Goal: Task Accomplishment & Management: Manage account settings

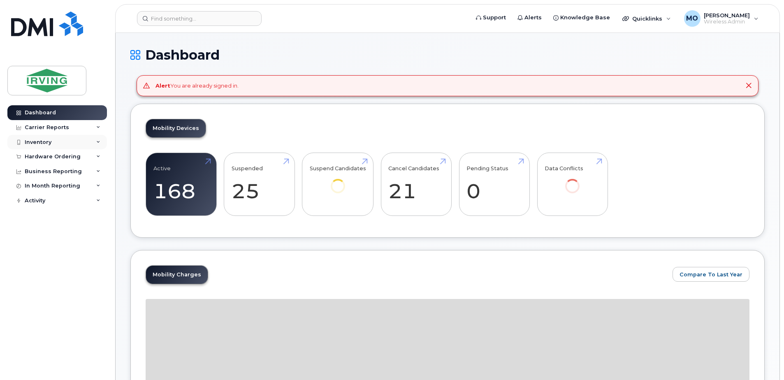
click at [44, 143] on div "Inventory" at bounding box center [38, 142] width 27 height 7
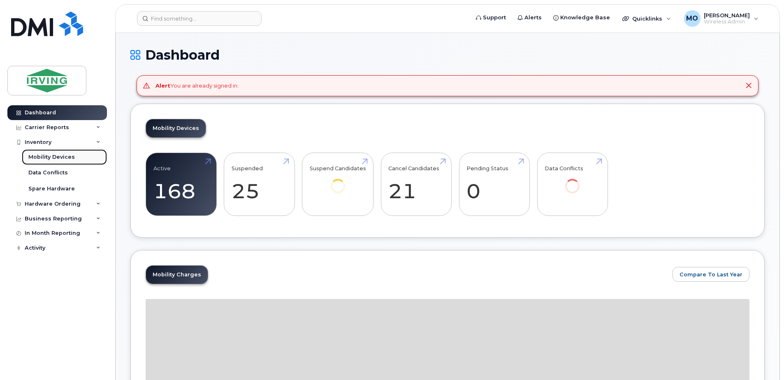
click at [53, 157] on div "Mobility Devices" at bounding box center [51, 156] width 46 height 7
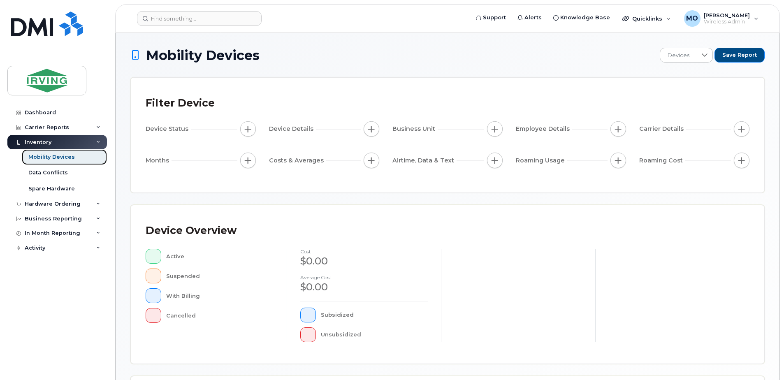
scroll to position [165, 0]
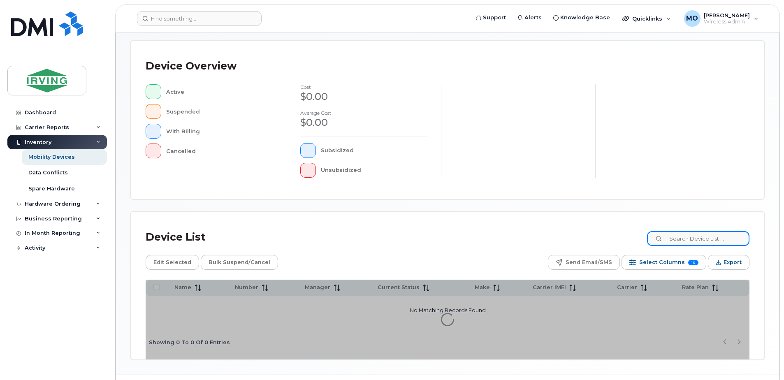
click at [696, 242] on input at bounding box center [698, 238] width 102 height 15
paste input "89302610104350771032"
type input "89302610104350771032"
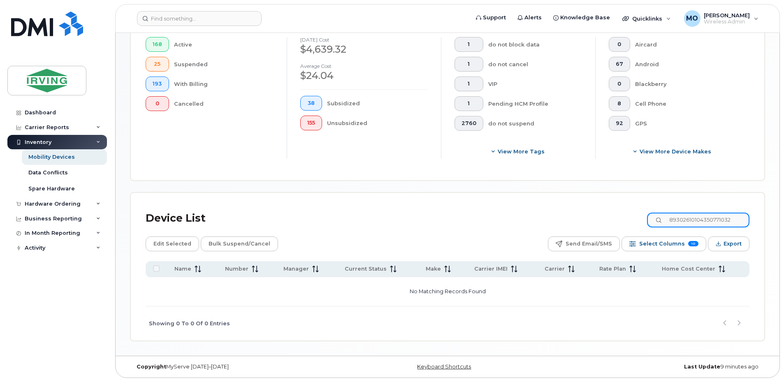
scroll to position [235, 0]
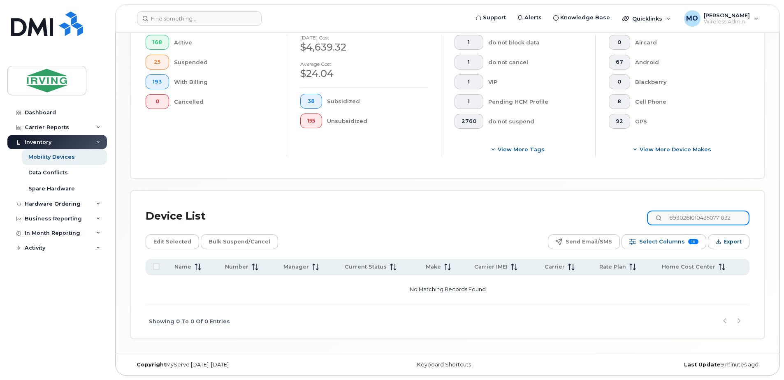
drag, startPoint x: 742, startPoint y: 219, endPoint x: 615, endPoint y: 217, distance: 126.7
click at [615, 217] on div "Device List 89302610104350771032" at bounding box center [448, 216] width 604 height 21
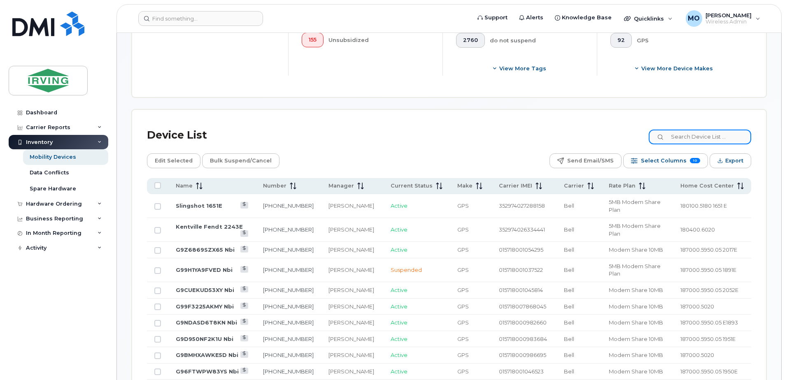
scroll to position [318, 0]
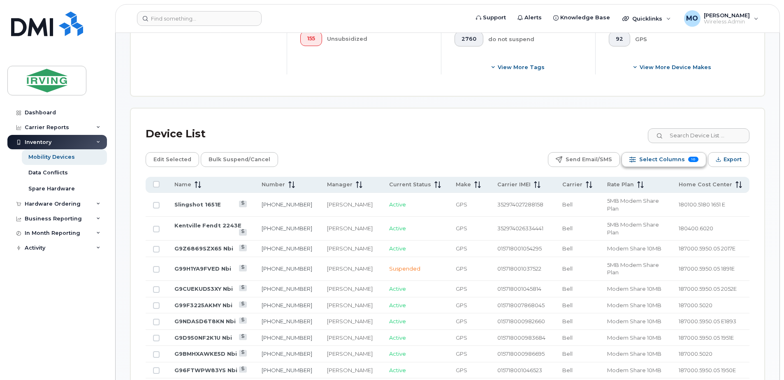
click at [664, 161] on span "Select Columns" at bounding box center [662, 159] width 46 height 12
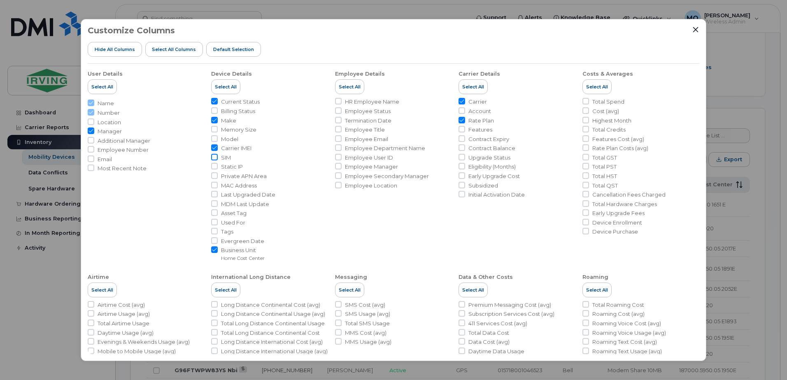
click at [217, 158] on input "SIM" at bounding box center [214, 157] width 7 height 7
click at [214, 157] on input "SIM" at bounding box center [214, 157] width 7 height 7
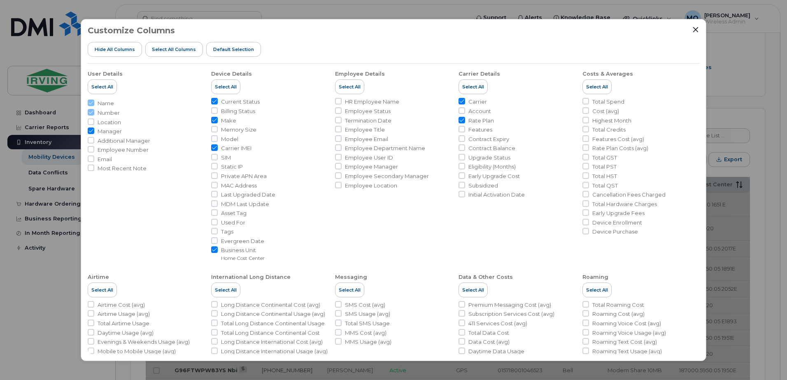
click at [216, 157] on input "SIM" at bounding box center [214, 157] width 7 height 7
checkbox input "true"
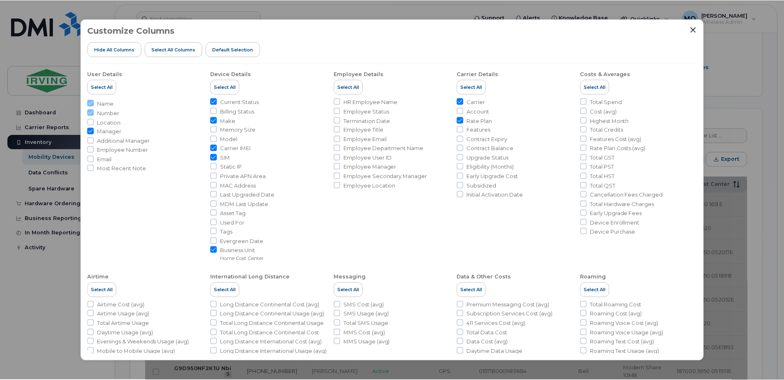
scroll to position [41, 0]
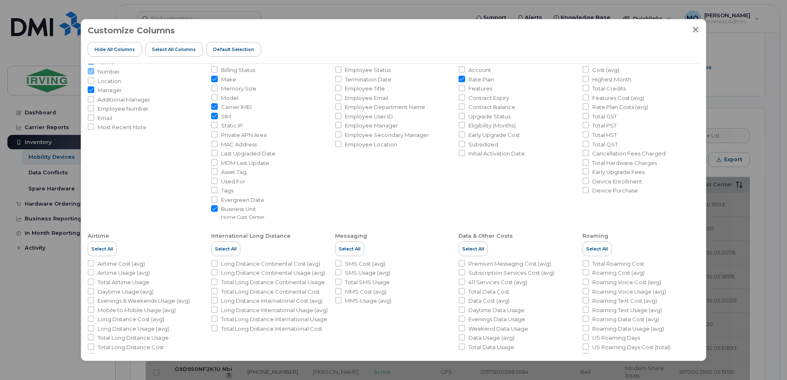
click at [694, 27] on icon "Close" at bounding box center [695, 29] width 7 height 7
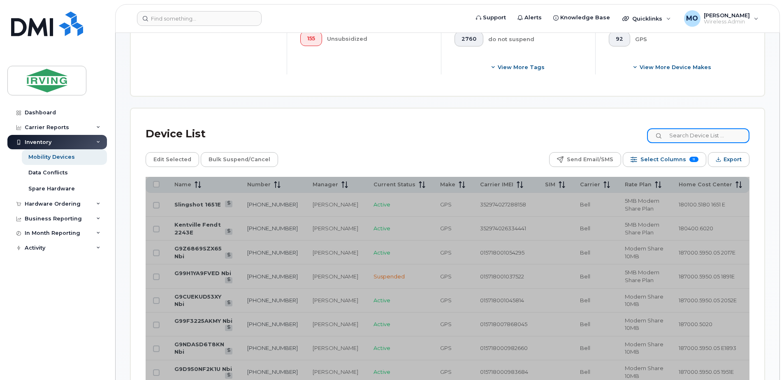
click at [706, 137] on input at bounding box center [698, 135] width 102 height 15
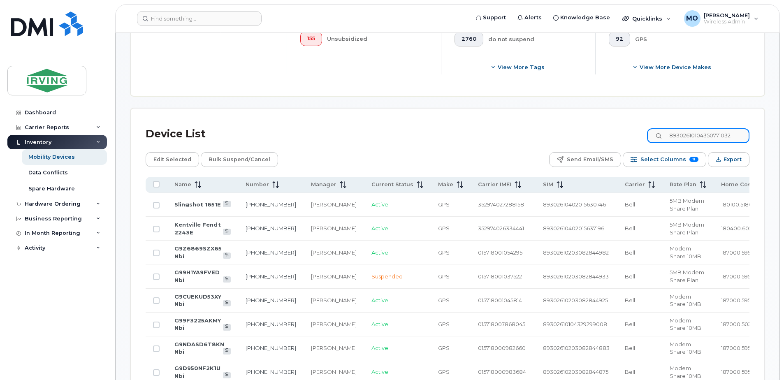
click at [705, 138] on input "89302610104350771032" at bounding box center [698, 135] width 102 height 15
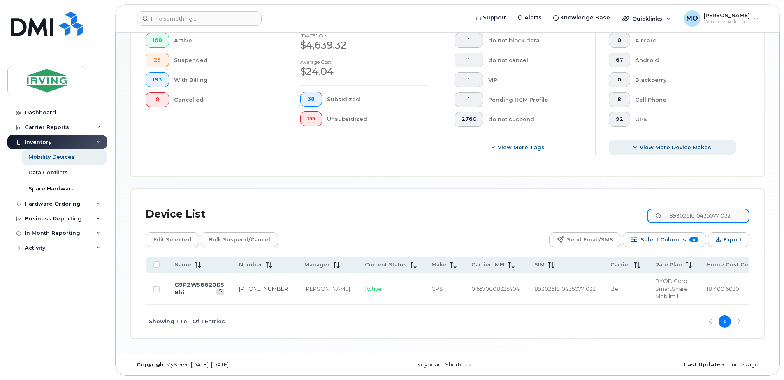
scroll to position [237, 0]
type input "89302610104350771032"
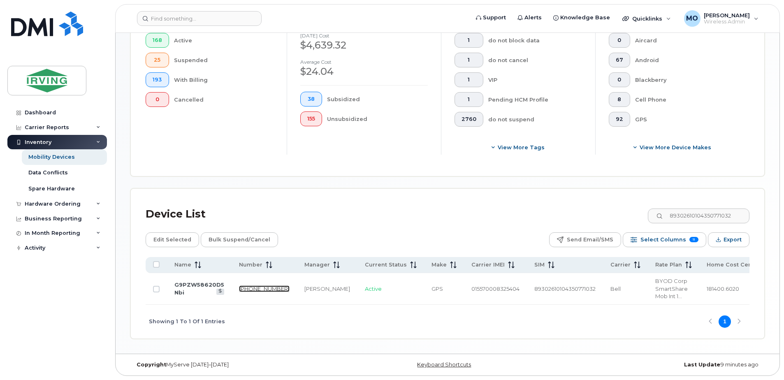
click at [251, 286] on link "782-370-1232" at bounding box center [264, 288] width 51 height 7
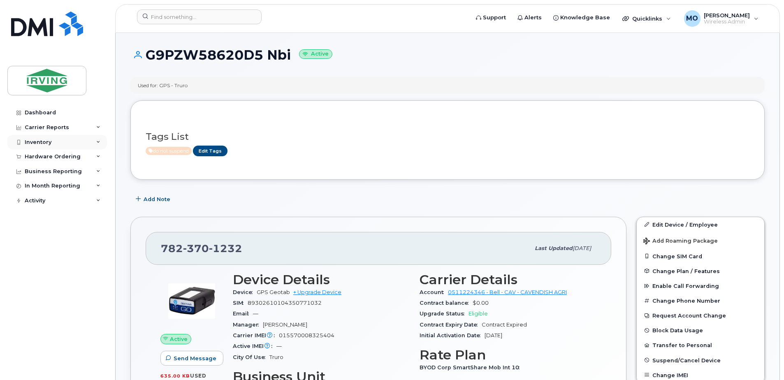
click at [30, 141] on div "Inventory" at bounding box center [38, 142] width 27 height 7
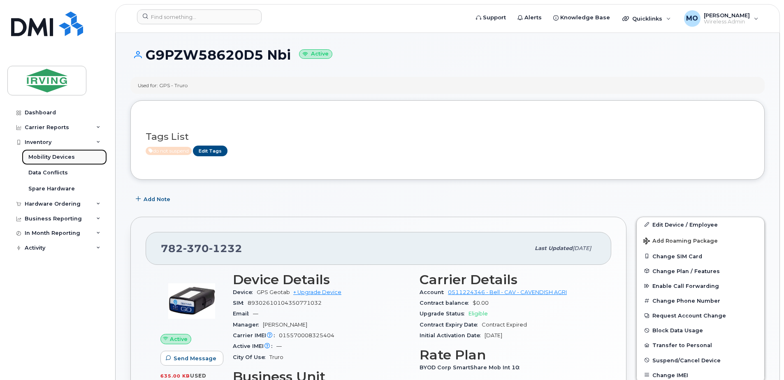
click at [49, 158] on div "Mobility Devices" at bounding box center [51, 156] width 46 height 7
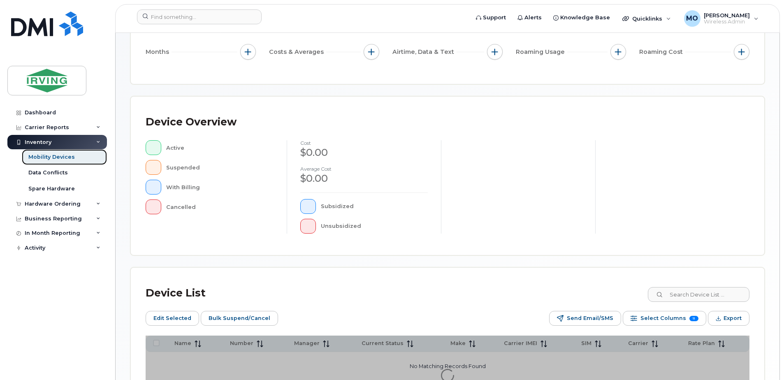
scroll to position [165, 0]
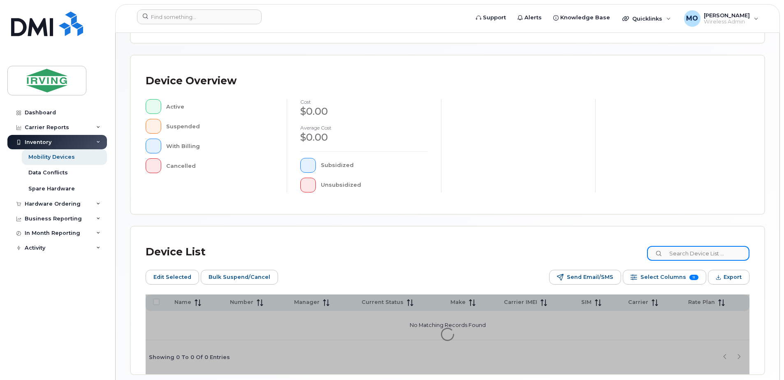
click at [724, 253] on input at bounding box center [698, 253] width 102 height 15
paste input "7823774014"
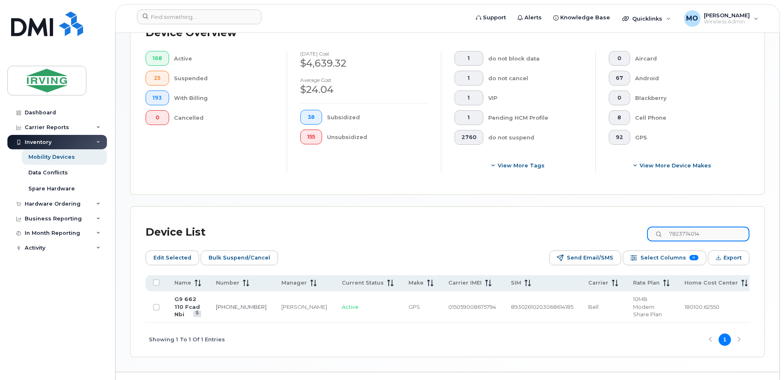
scroll to position [245, 0]
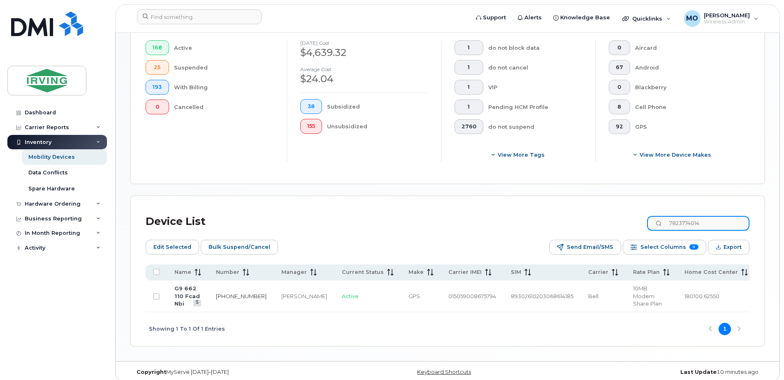
type input "7823774014"
click at [238, 293] on link "782-377-4014" at bounding box center [241, 296] width 51 height 7
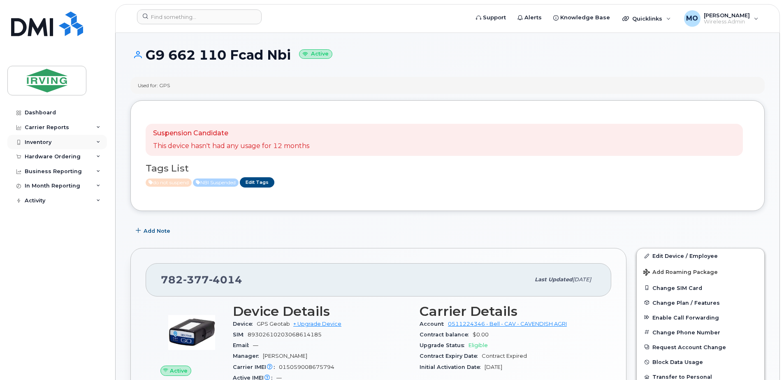
click at [47, 143] on div "Inventory" at bounding box center [38, 142] width 27 height 7
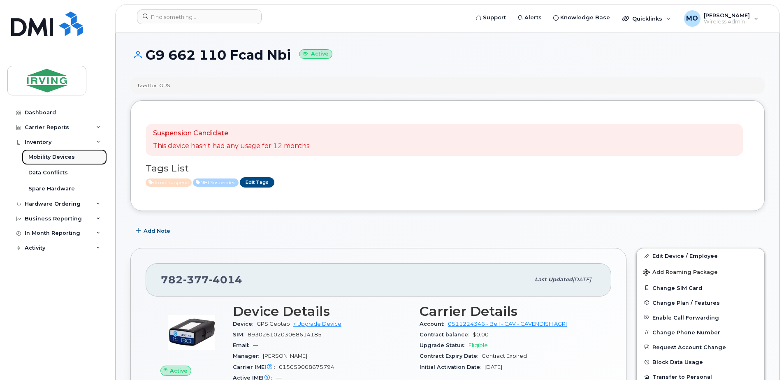
click at [50, 158] on div "Mobility Devices" at bounding box center [51, 156] width 46 height 7
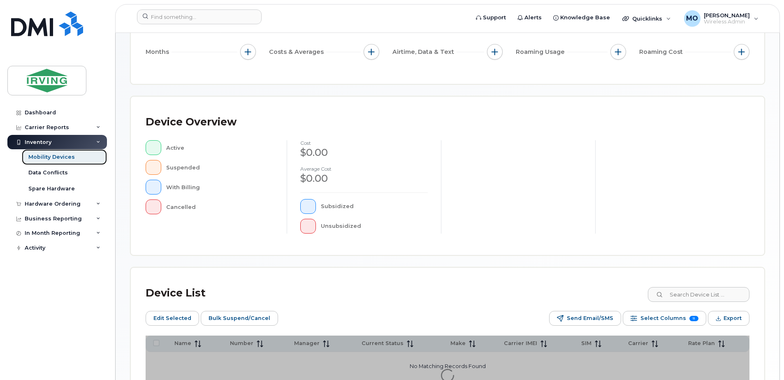
scroll to position [200, 0]
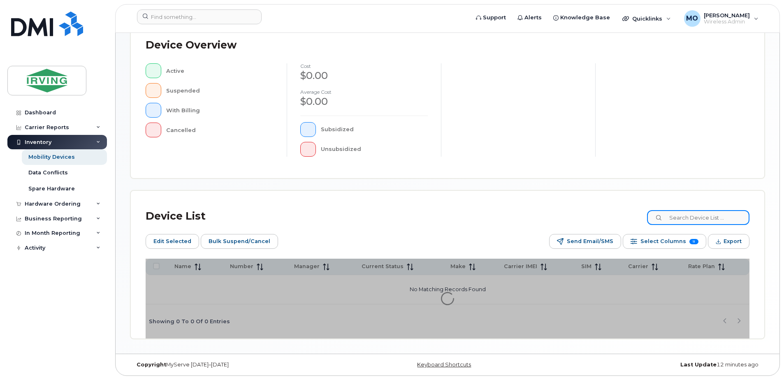
click at [703, 219] on input at bounding box center [698, 217] width 102 height 15
paste input "7823772816"
type input "7823772816"
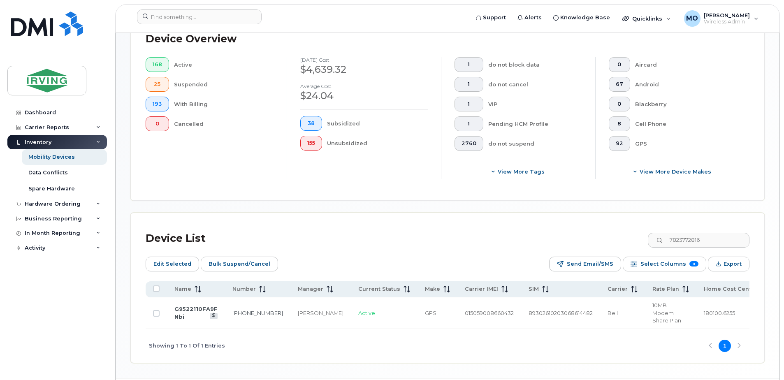
scroll to position [245, 0]
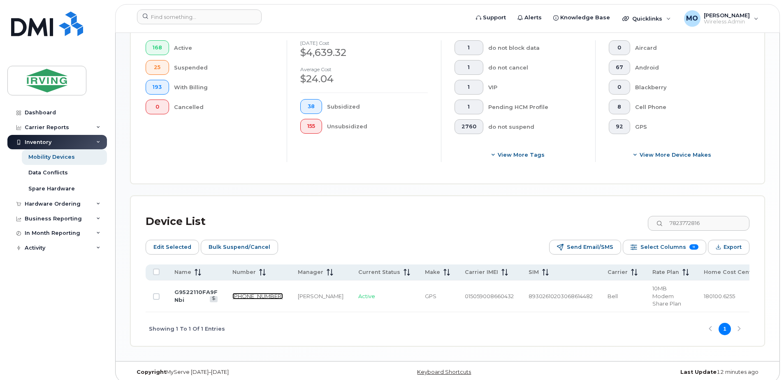
click at [248, 293] on link "782-377-2816" at bounding box center [257, 296] width 51 height 7
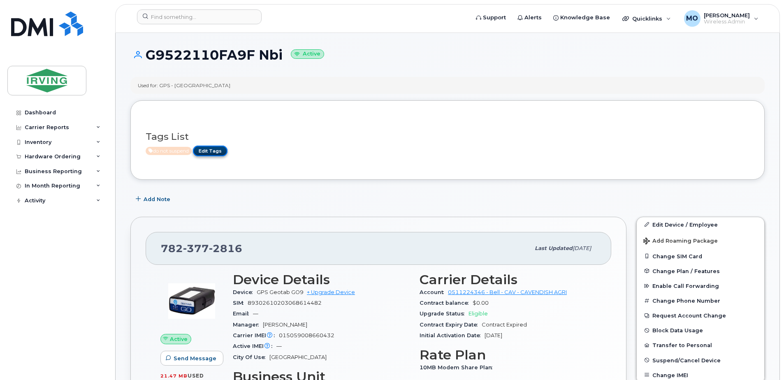
click at [212, 152] on link "Edit Tags" at bounding box center [210, 151] width 35 height 10
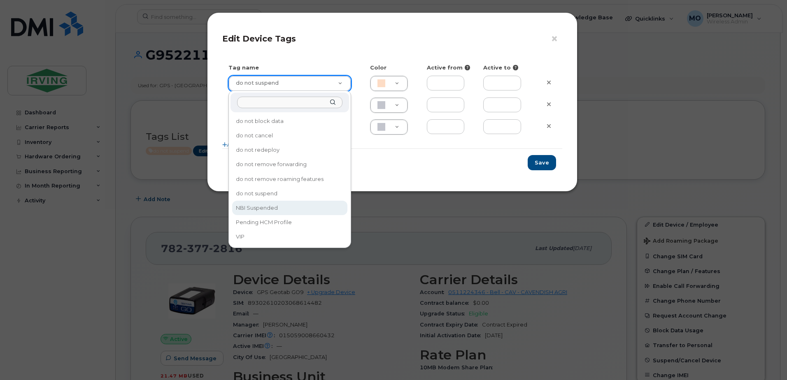
type input "NBI Suspended"
type input "ABD3FF"
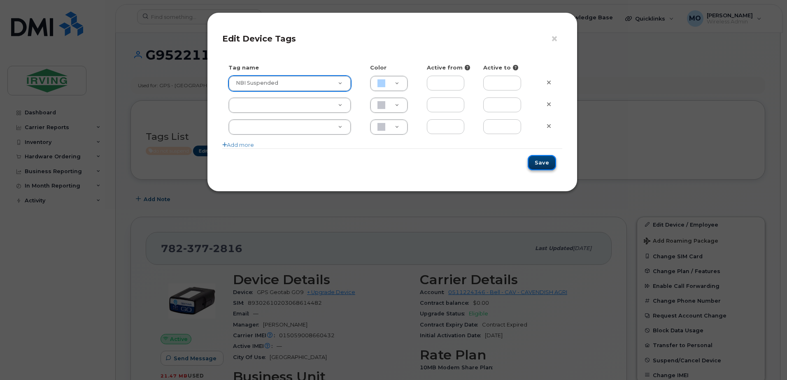
click at [544, 163] on button "Save" at bounding box center [541, 162] width 28 height 15
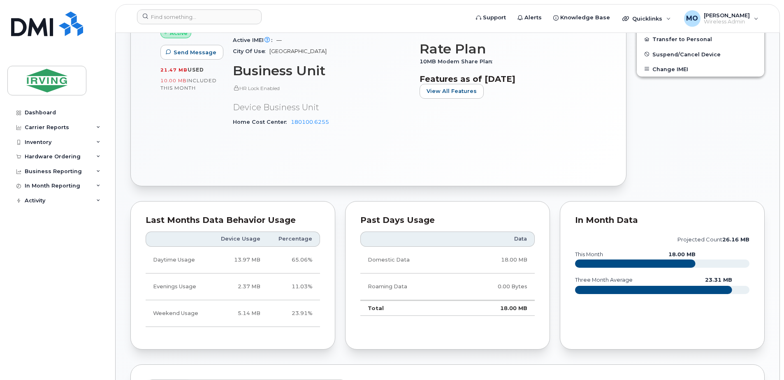
scroll to position [288, 0]
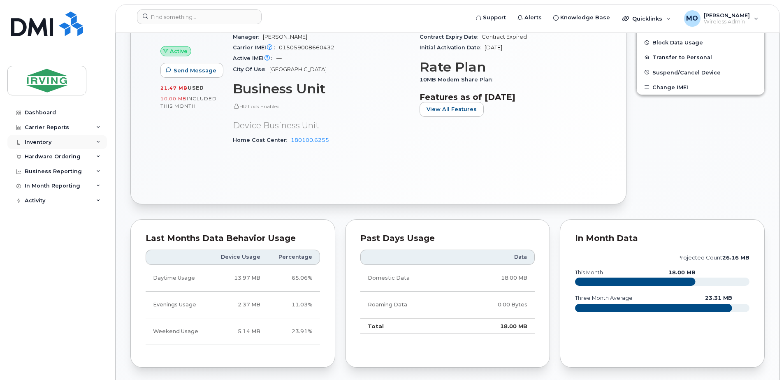
click at [39, 142] on div "Inventory" at bounding box center [38, 142] width 27 height 7
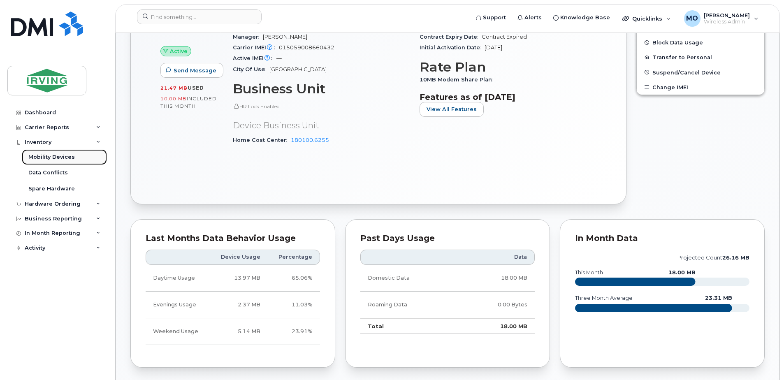
click at [52, 155] on div "Mobility Devices" at bounding box center [51, 156] width 46 height 7
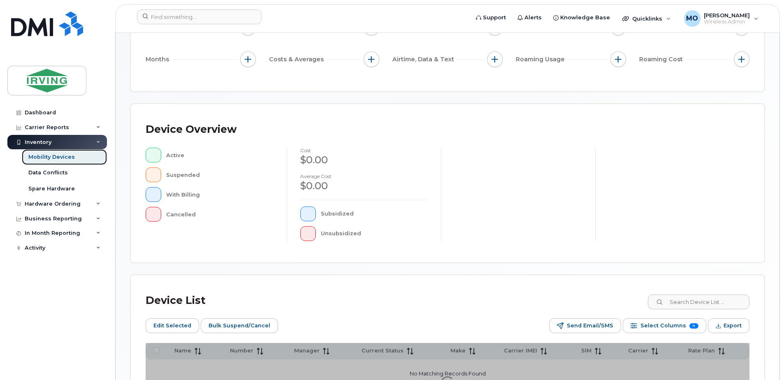
scroll to position [123, 0]
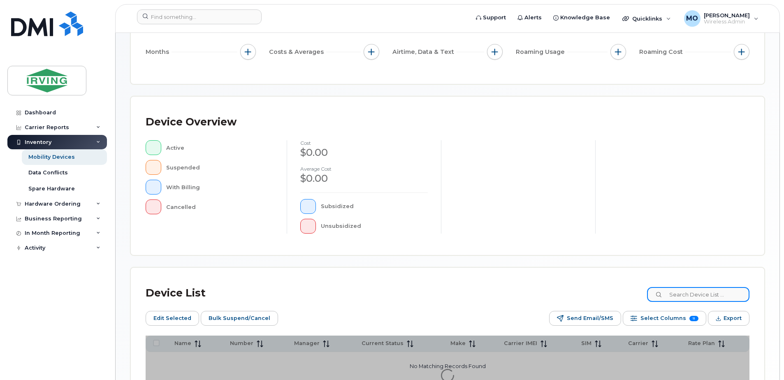
click at [694, 296] on input at bounding box center [698, 294] width 102 height 15
paste input "7823772193"
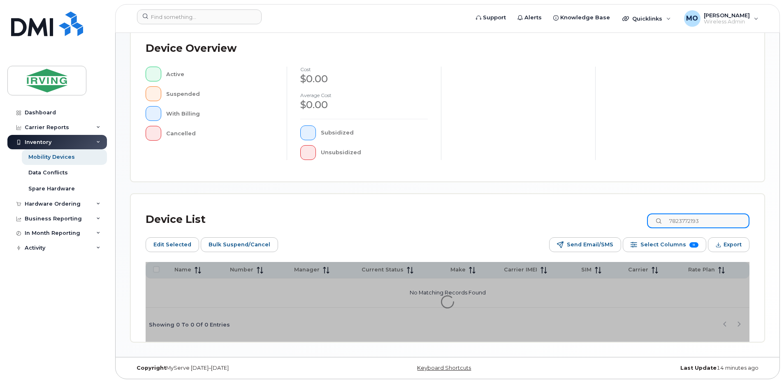
scroll to position [200, 0]
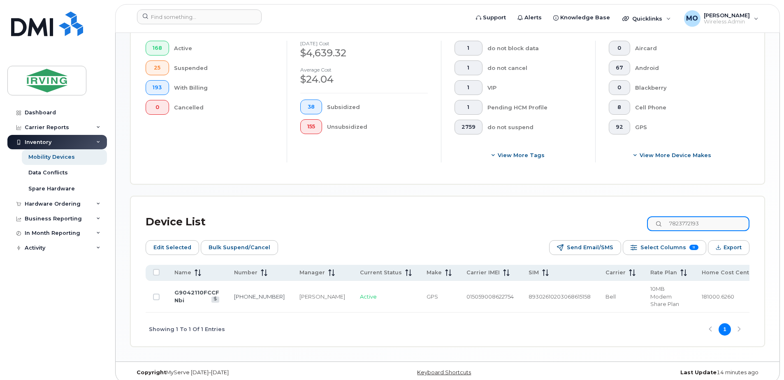
scroll to position [245, 0]
type input "7823772193"
click at [244, 293] on link "782-377-2193" at bounding box center [259, 296] width 51 height 7
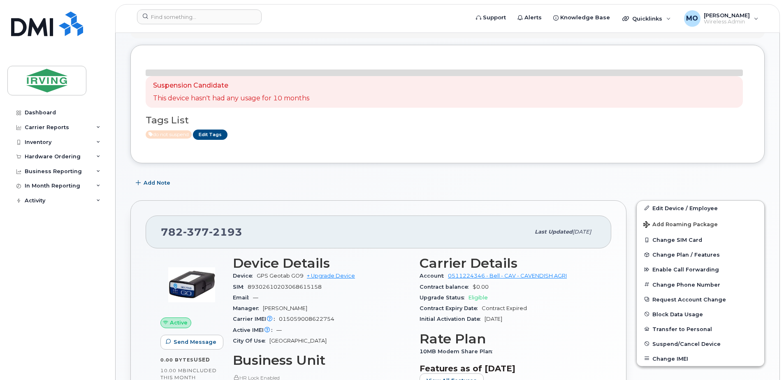
scroll to position [41, 0]
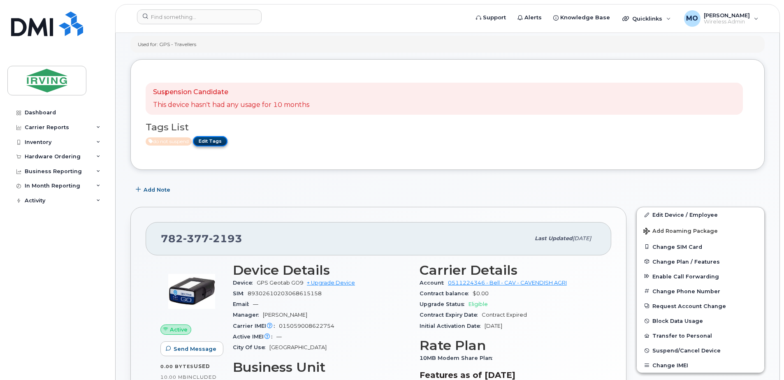
click at [214, 139] on link "Edit Tags" at bounding box center [210, 141] width 35 height 10
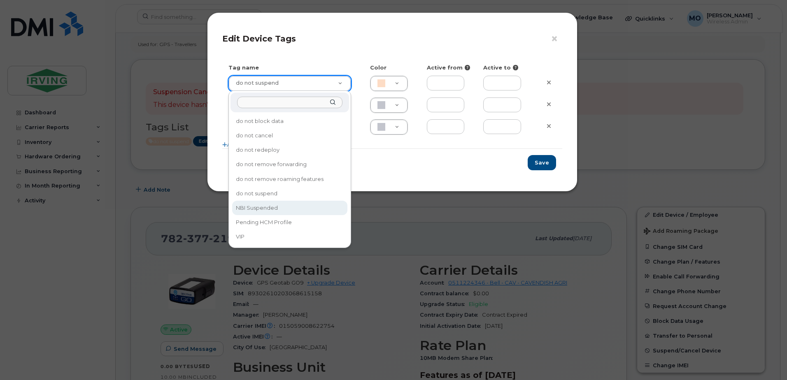
type input "NBI Suspended"
type input "ABD3FF"
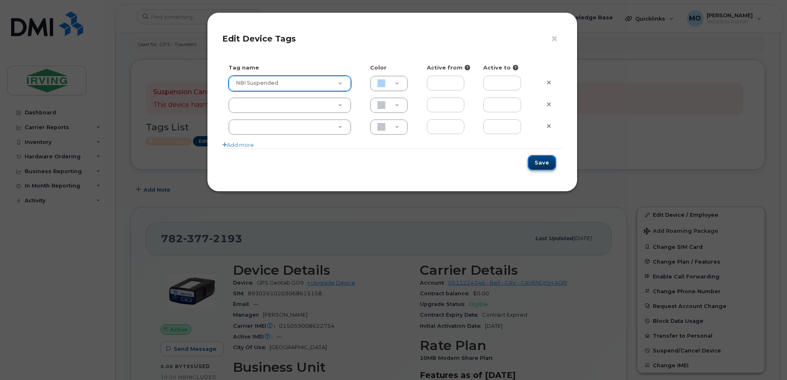
click at [548, 164] on button "Save" at bounding box center [541, 162] width 28 height 15
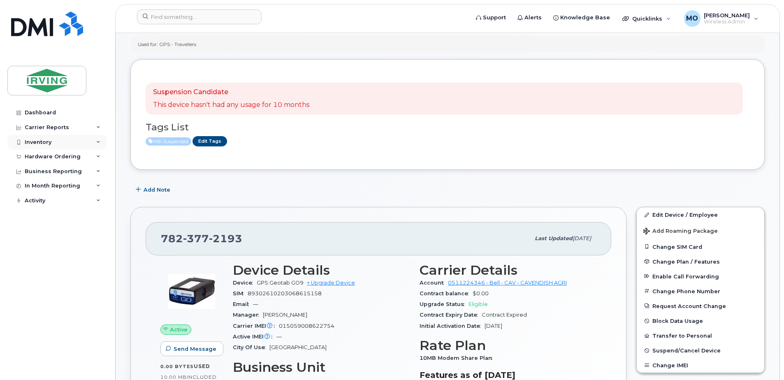
click at [39, 142] on div "Inventory" at bounding box center [38, 142] width 27 height 7
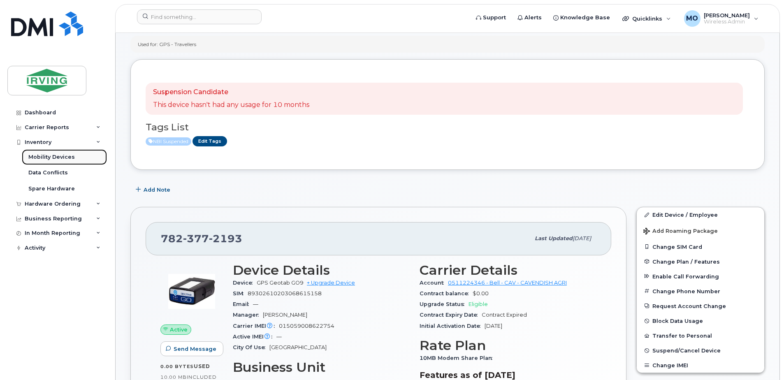
click at [60, 158] on div "Mobility Devices" at bounding box center [51, 156] width 46 height 7
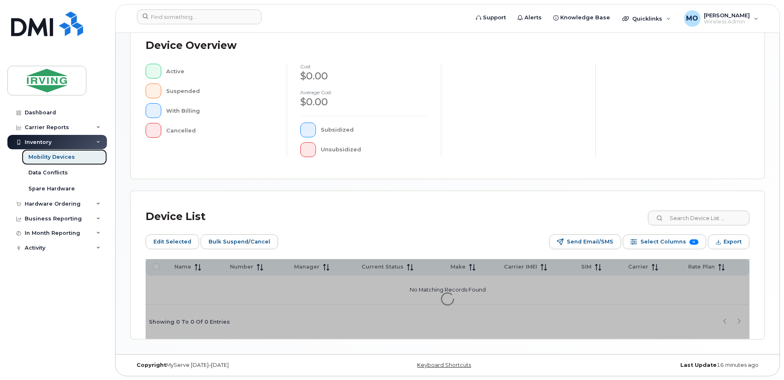
scroll to position [200, 0]
click at [697, 223] on input at bounding box center [698, 217] width 102 height 15
paste input "7823772141"
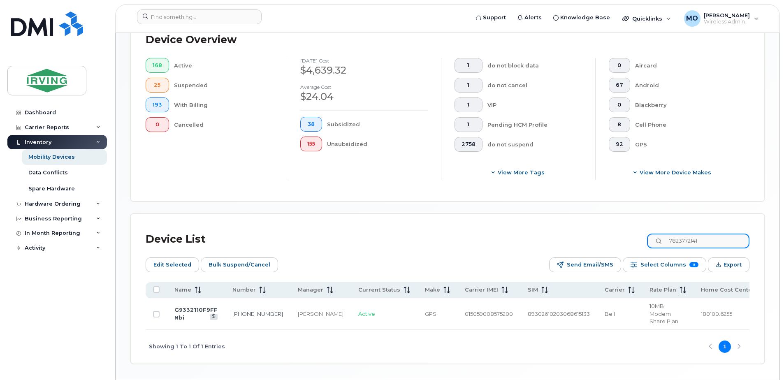
scroll to position [241, 0]
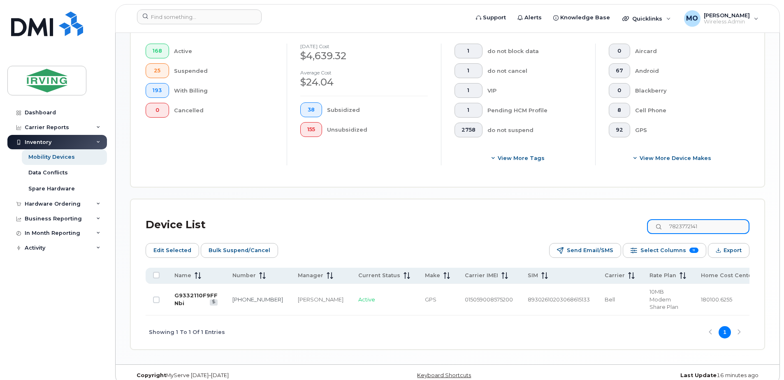
type input "7823772141"
click at [188, 292] on link "G9332110F9FF Nbi" at bounding box center [195, 299] width 43 height 14
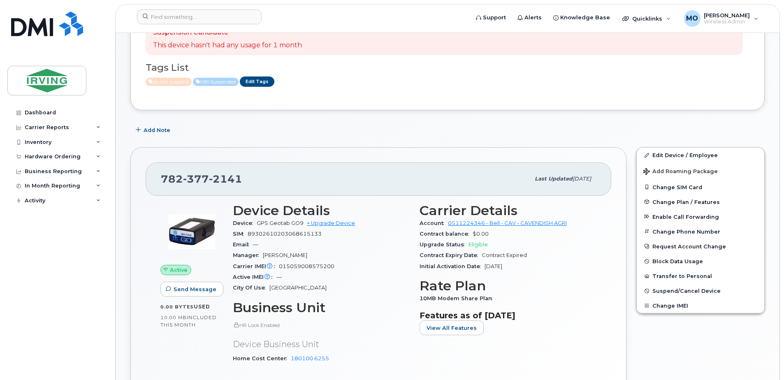
scroll to position [123, 0]
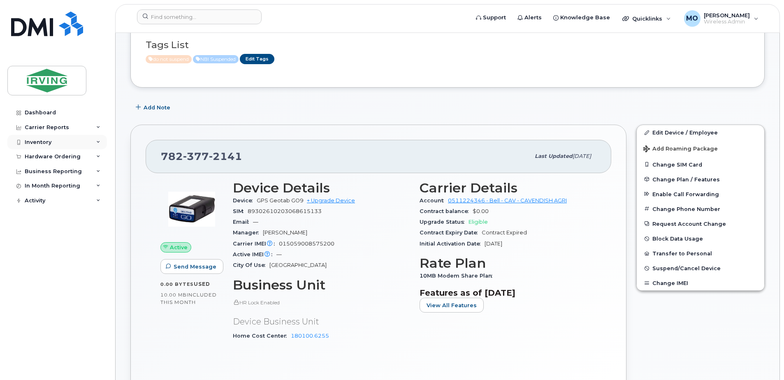
click at [31, 140] on div "Inventory" at bounding box center [38, 142] width 27 height 7
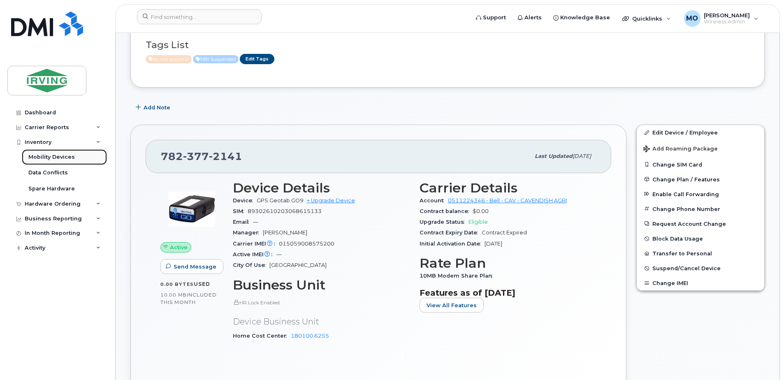
click at [49, 156] on div "Mobility Devices" at bounding box center [51, 156] width 46 height 7
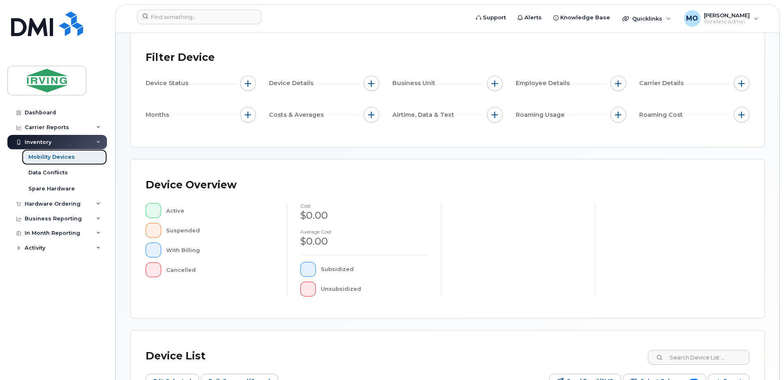
scroll to position [165, 0]
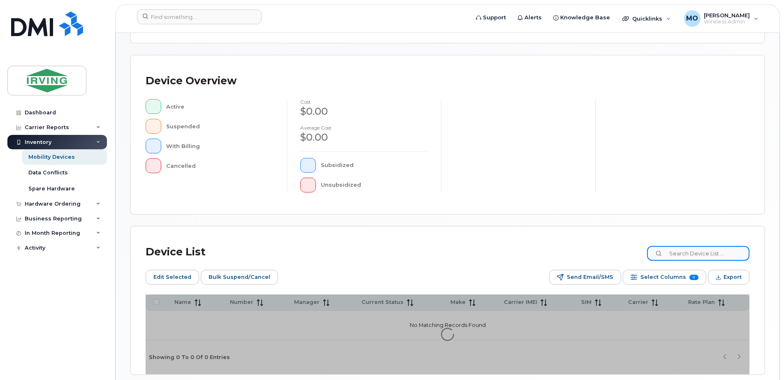
click at [694, 249] on input at bounding box center [698, 253] width 102 height 15
paste input "7823774462"
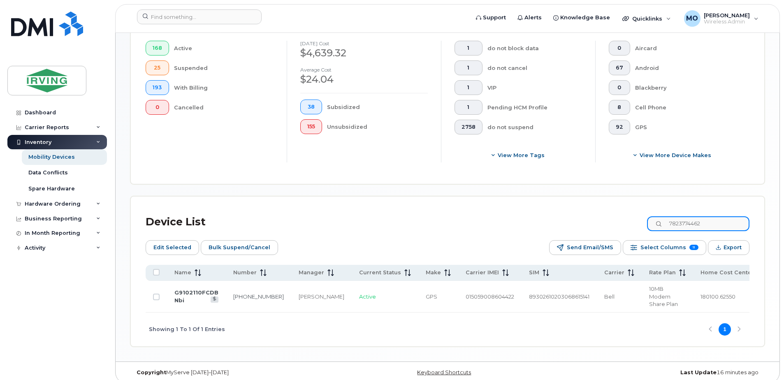
scroll to position [245, 0]
type input "7823774462"
click at [242, 293] on link "782-377-4462" at bounding box center [258, 296] width 51 height 7
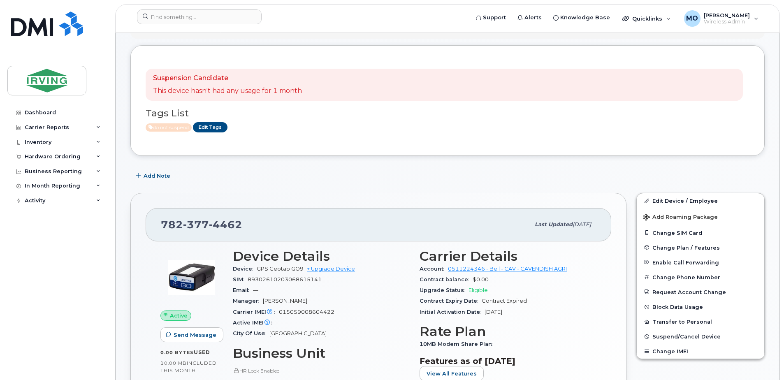
scroll to position [41, 0]
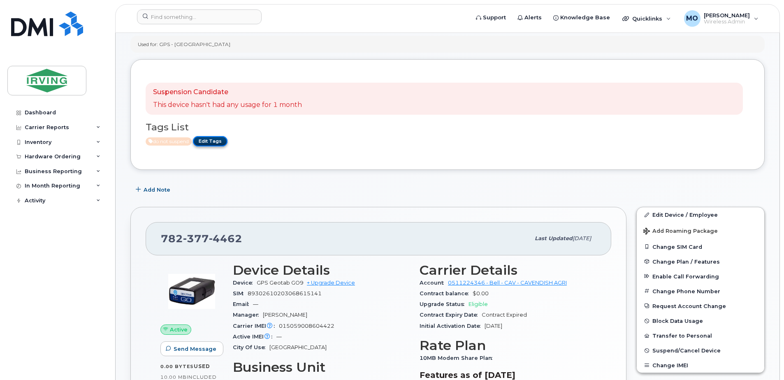
click at [216, 140] on link "Edit Tags" at bounding box center [210, 141] width 35 height 10
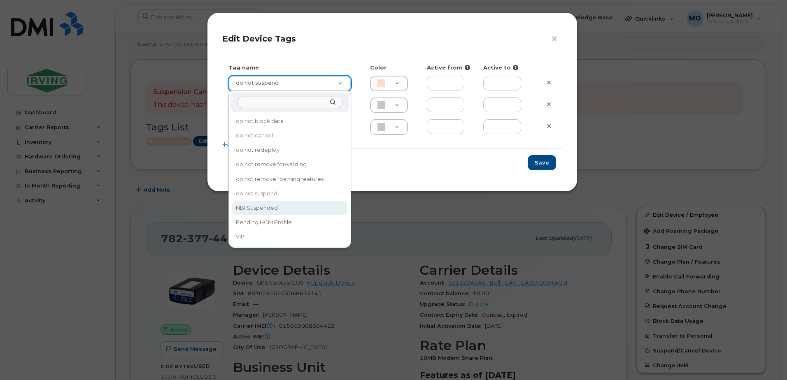
type input "NBI Suspended"
type input "ABD3FF"
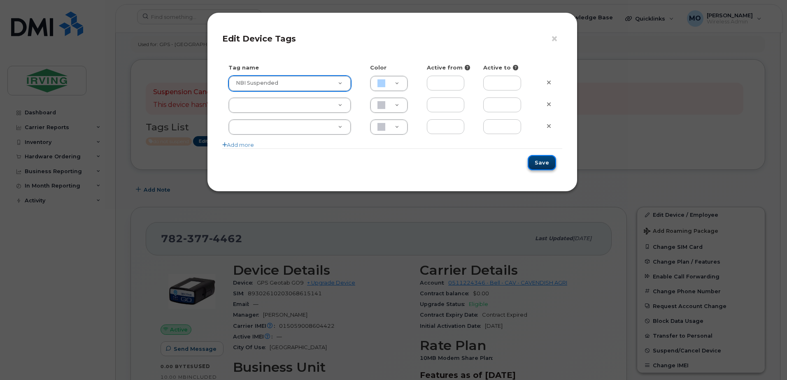
click at [544, 162] on button "Save" at bounding box center [541, 162] width 28 height 15
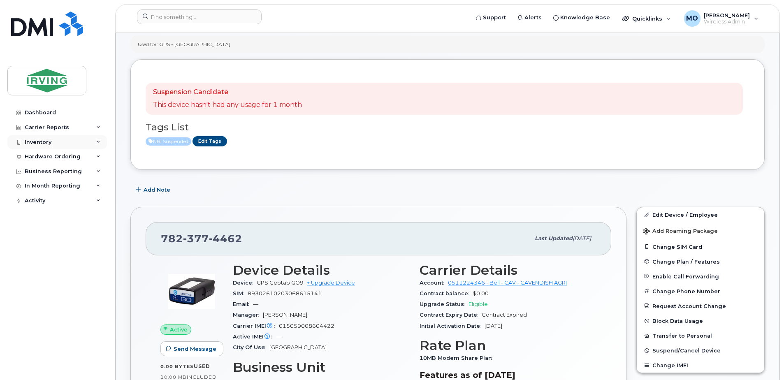
click at [49, 137] on div "Inventory" at bounding box center [57, 142] width 100 height 15
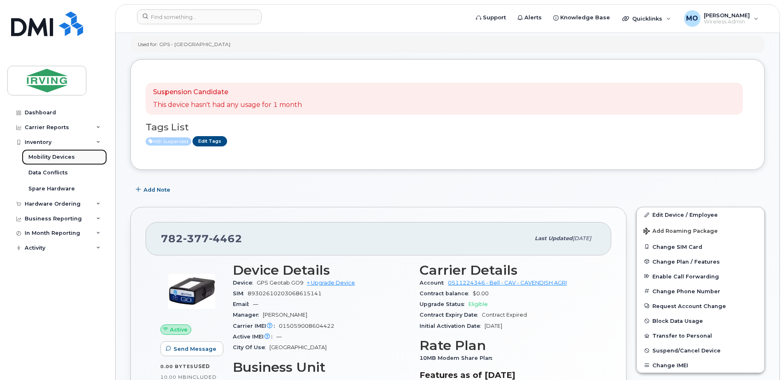
click at [47, 153] on link "Mobility Devices" at bounding box center [64, 157] width 85 height 16
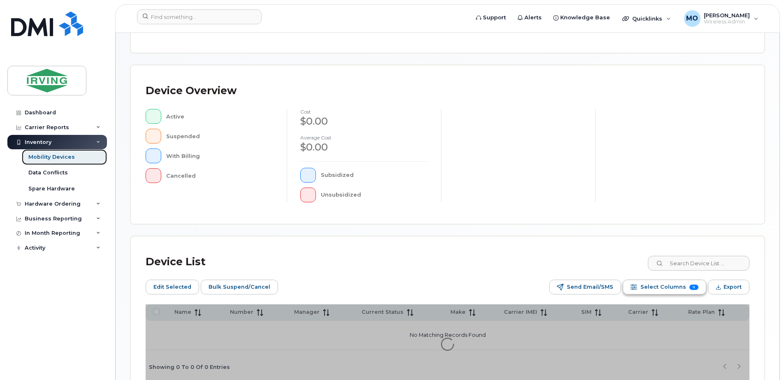
scroll to position [165, 0]
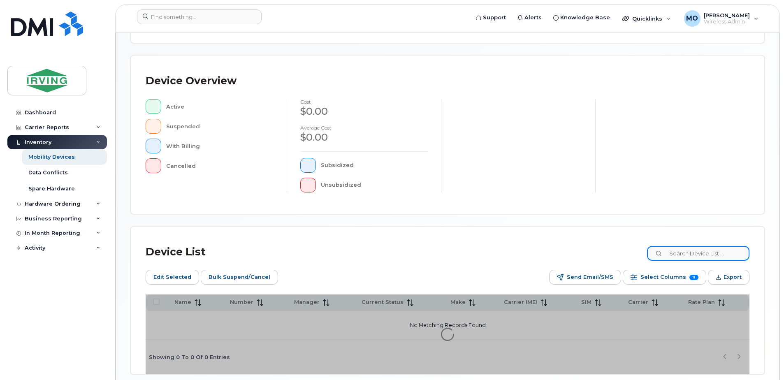
click at [704, 254] on input at bounding box center [698, 253] width 102 height 15
paste input "7823771716"
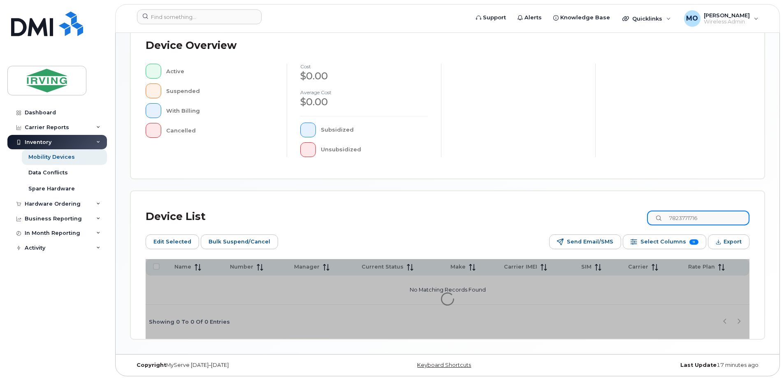
scroll to position [200, 0]
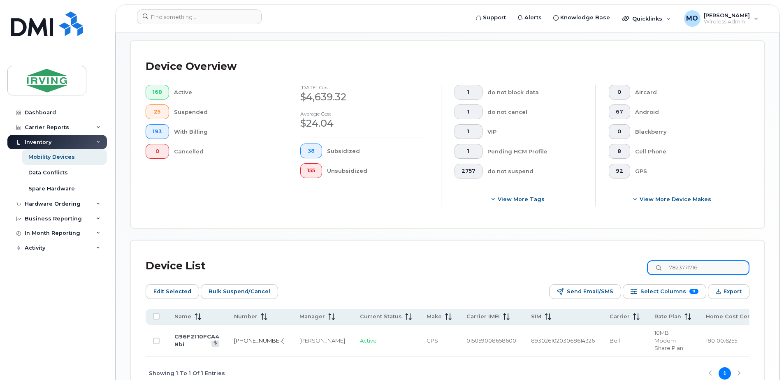
type input "7823771716"
click at [245, 337] on link "782-377-1716" at bounding box center [259, 340] width 51 height 7
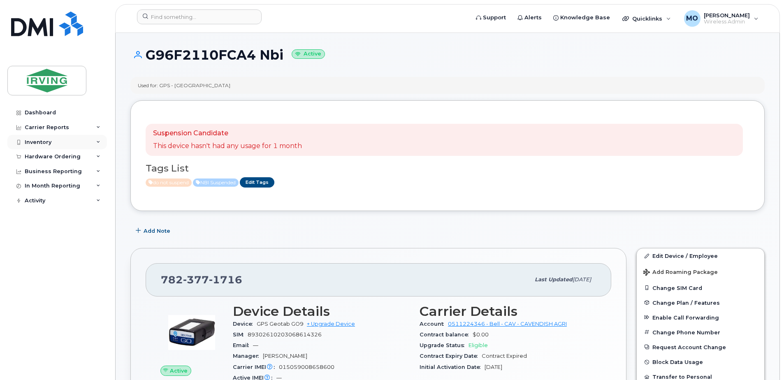
click at [41, 139] on div "Inventory" at bounding box center [38, 142] width 27 height 7
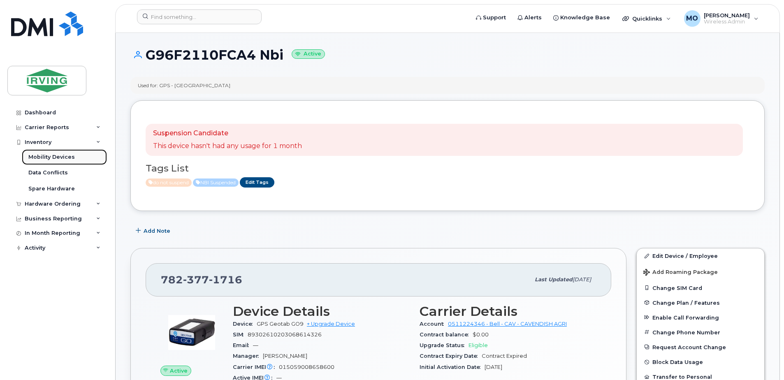
click at [55, 153] on link "Mobility Devices" at bounding box center [64, 157] width 85 height 16
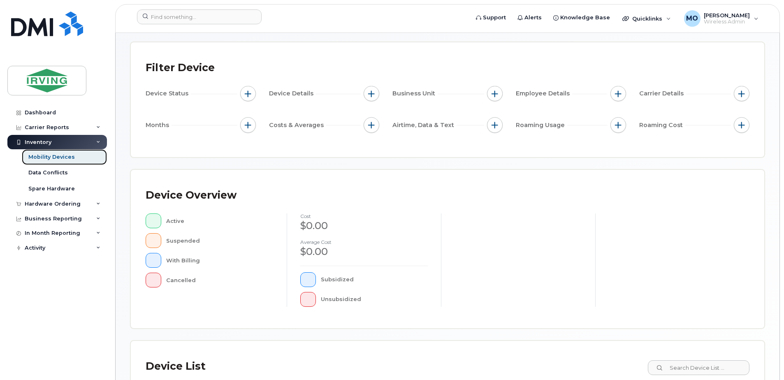
scroll to position [123, 0]
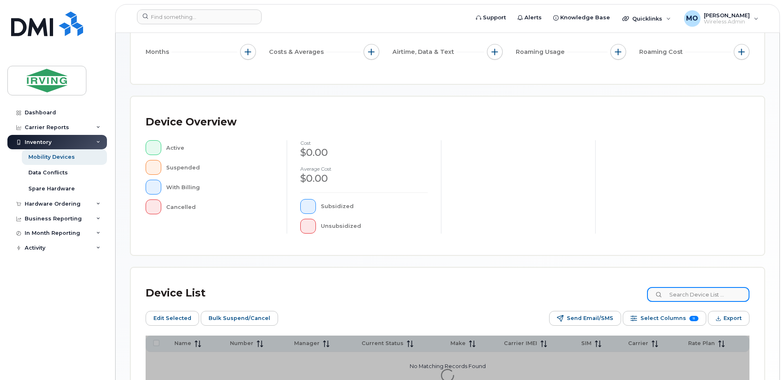
click at [694, 295] on input at bounding box center [698, 294] width 102 height 15
paste input "5063774536"
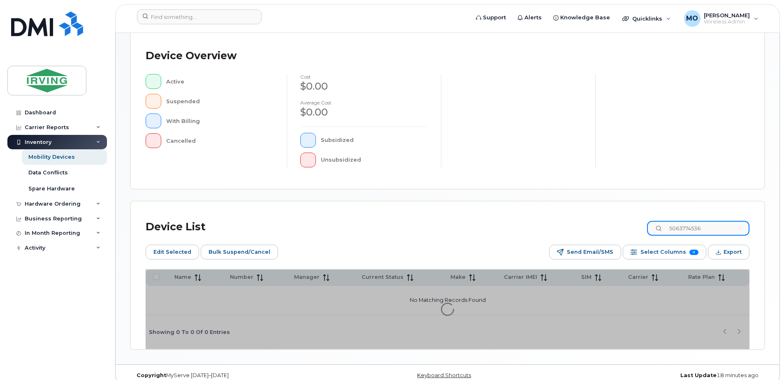
scroll to position [200, 0]
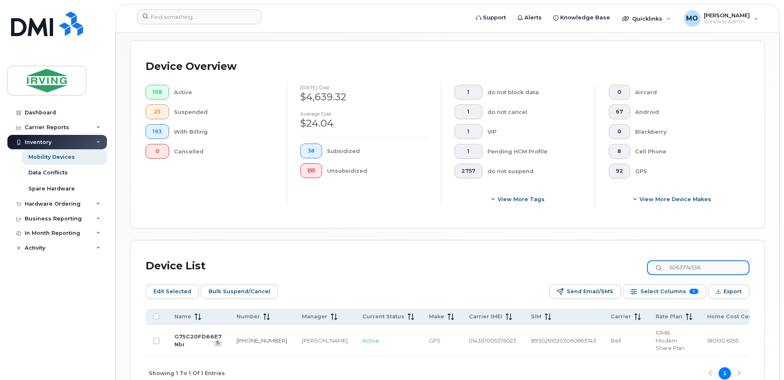
type input "5063774536"
click at [246, 337] on link "506-377-4536" at bounding box center [262, 340] width 51 height 7
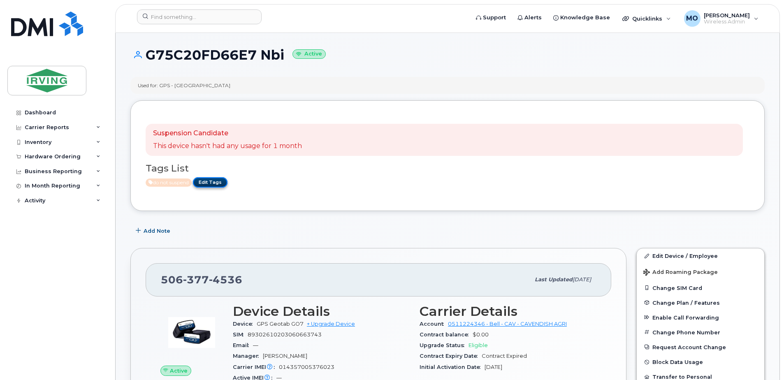
click at [215, 181] on link "Edit Tags" at bounding box center [210, 182] width 35 height 10
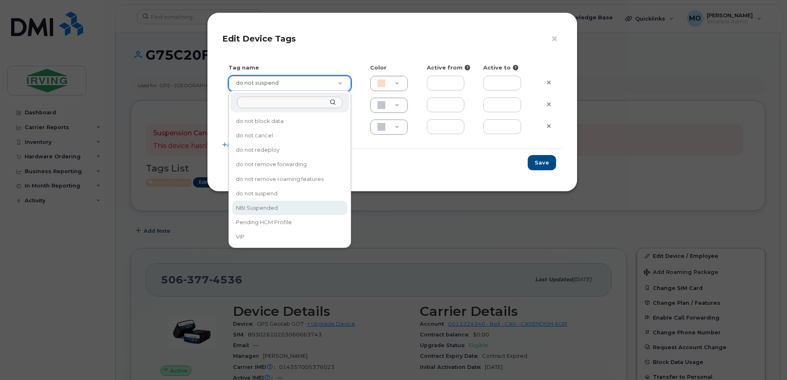
type input "NBI Suspended"
type input "ABD3FF"
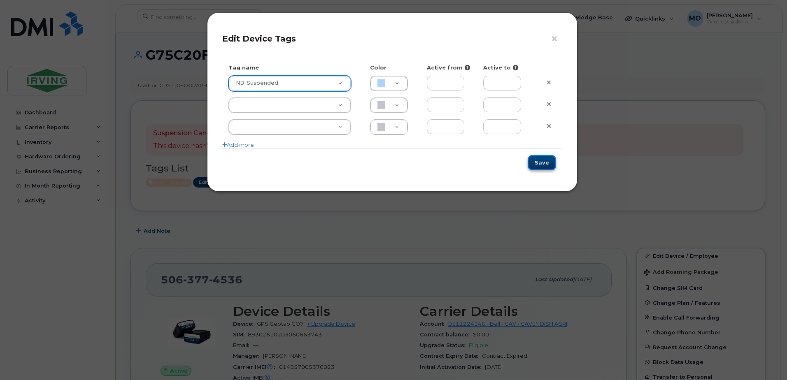
click at [545, 162] on button "Save" at bounding box center [541, 162] width 28 height 15
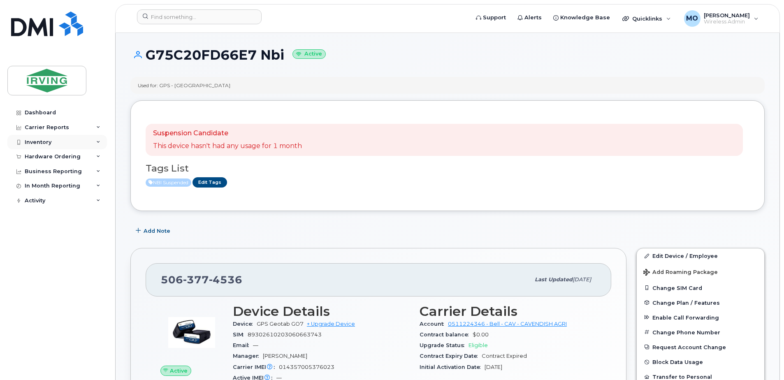
click at [39, 141] on div "Inventory" at bounding box center [38, 142] width 27 height 7
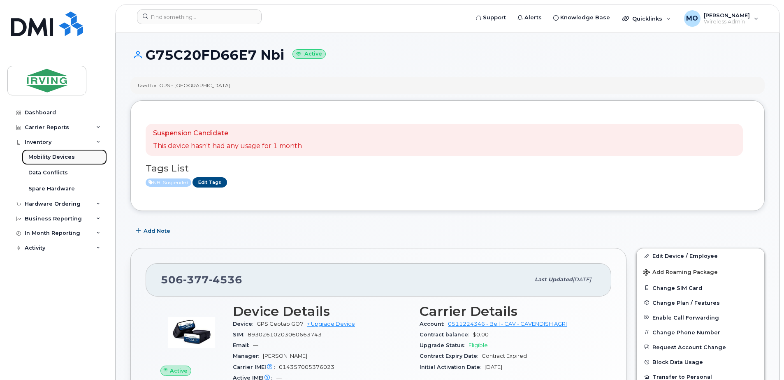
click at [59, 158] on div "Mobility Devices" at bounding box center [51, 156] width 46 height 7
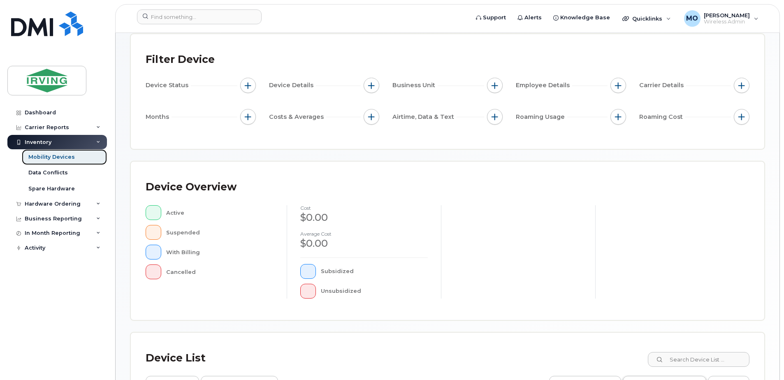
scroll to position [165, 0]
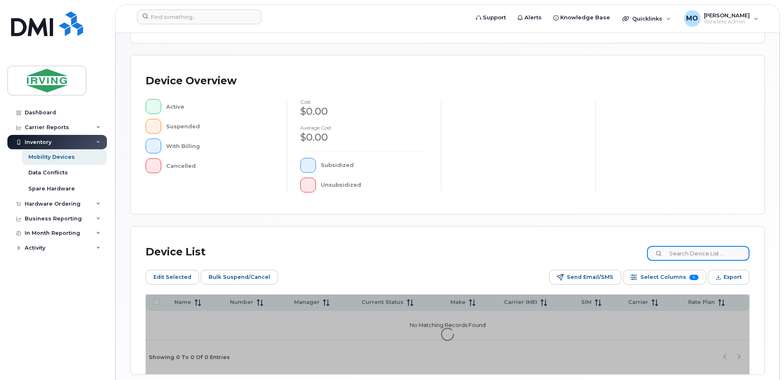
click at [685, 255] on input at bounding box center [698, 253] width 102 height 15
paste input "7823774571"
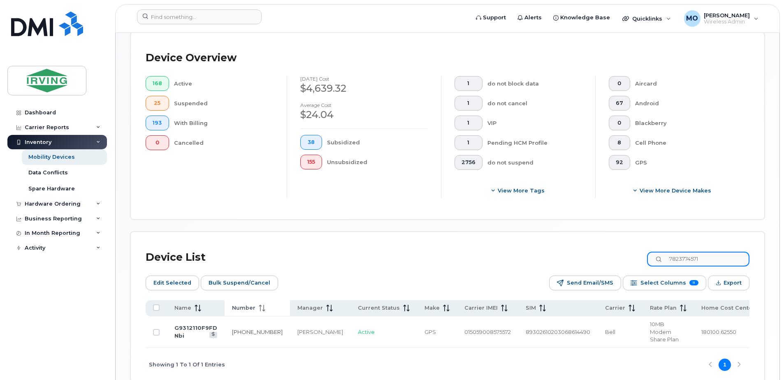
scroll to position [227, 0]
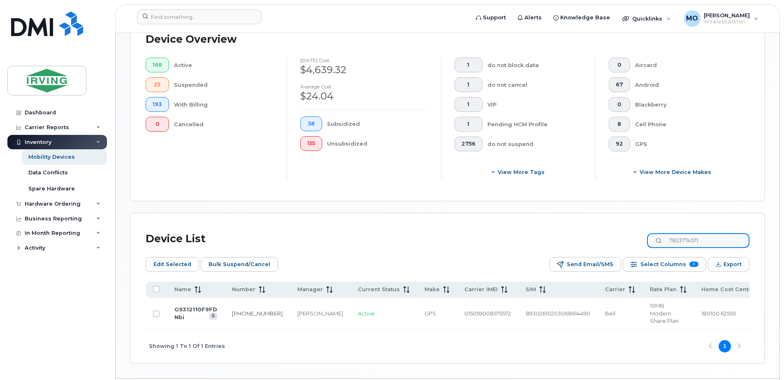
type input "7823774571"
click at [242, 318] on td "782-377-4571" at bounding box center [257, 314] width 65 height 32
click at [243, 310] on link "782-377-4571" at bounding box center [257, 313] width 51 height 7
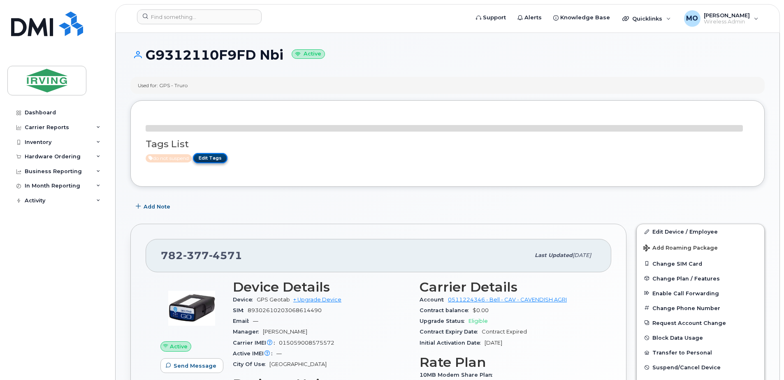
click at [217, 158] on link "Edit Tags" at bounding box center [210, 158] width 35 height 10
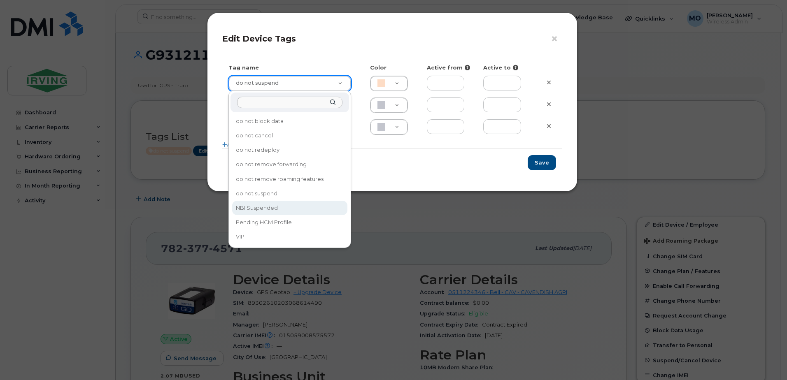
type input "NBI Suspended"
type input "ABD3FF"
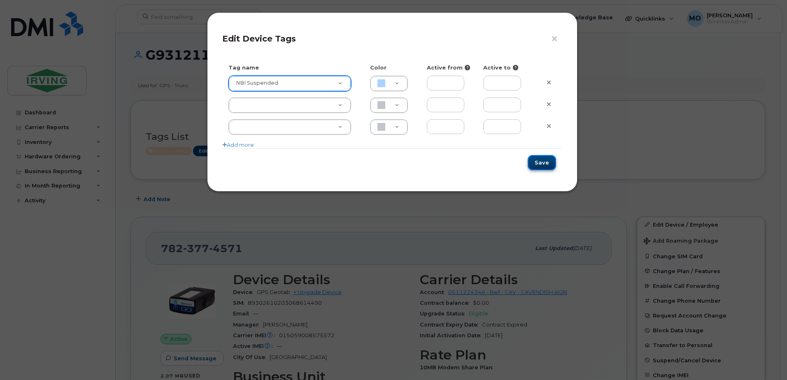
click at [541, 160] on button "Save" at bounding box center [541, 162] width 28 height 15
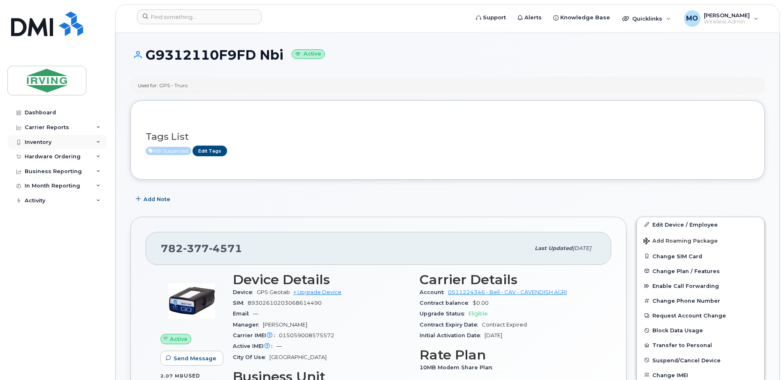
click at [31, 142] on div "Inventory" at bounding box center [38, 142] width 27 height 7
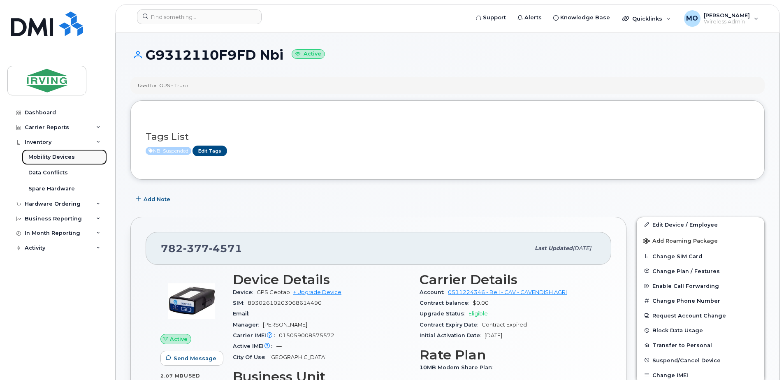
click at [49, 155] on div "Mobility Devices" at bounding box center [51, 156] width 46 height 7
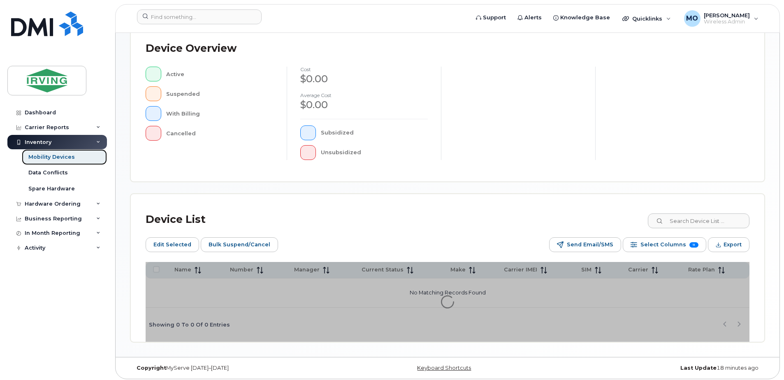
scroll to position [200, 0]
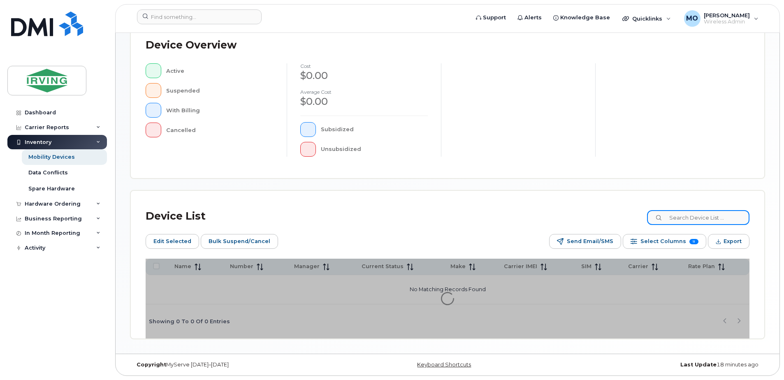
click at [705, 217] on input at bounding box center [698, 217] width 102 height 15
paste input "7823771021"
drag, startPoint x: 705, startPoint y: 217, endPoint x: 707, endPoint y: 311, distance: 94.6
click at [714, 298] on div "Device List 7823771021 Edit Selected Bulk Suspend/Cancel Send Email/SMS Select …" at bounding box center [448, 272] width 604 height 133
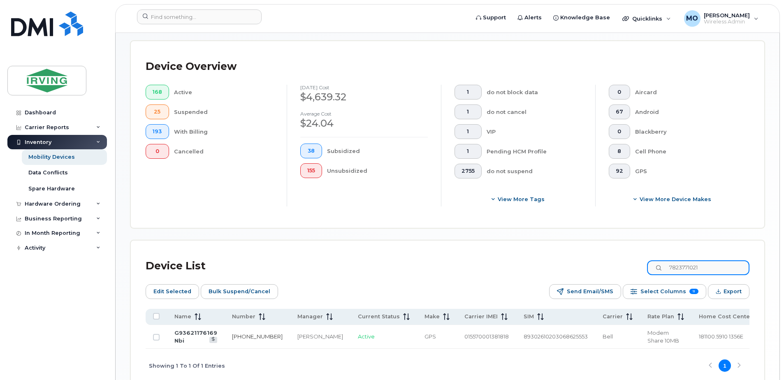
type input "7823771021"
click at [250, 334] on link "782-377-1021" at bounding box center [257, 336] width 51 height 7
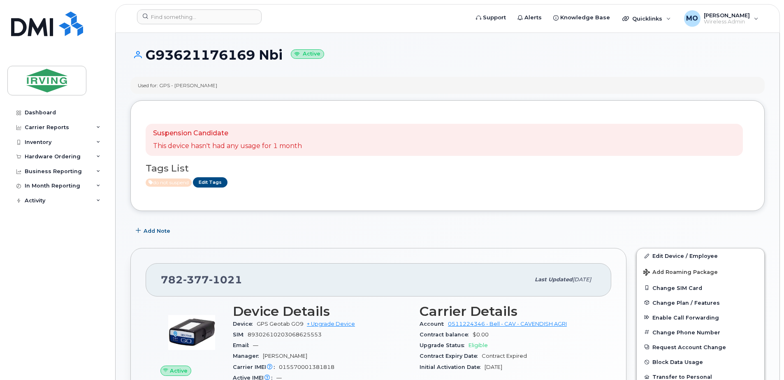
click at [219, 158] on div "Tags List do not suspend Edit Tags" at bounding box center [448, 172] width 604 height 32
click at [211, 181] on link "Edit Tags" at bounding box center [210, 182] width 35 height 10
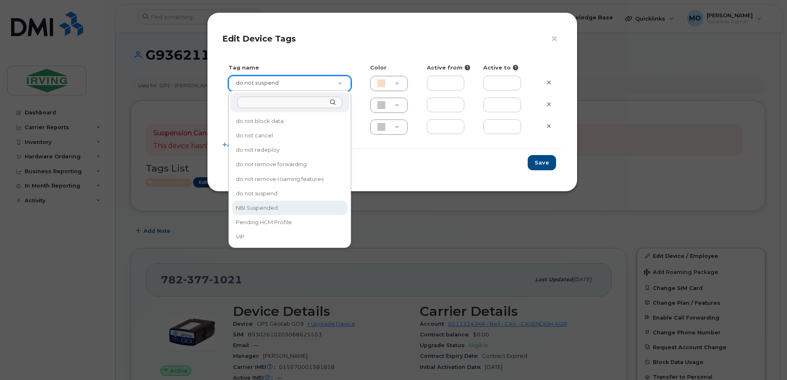
type input "NBI Suspended"
type input "ABD3FF"
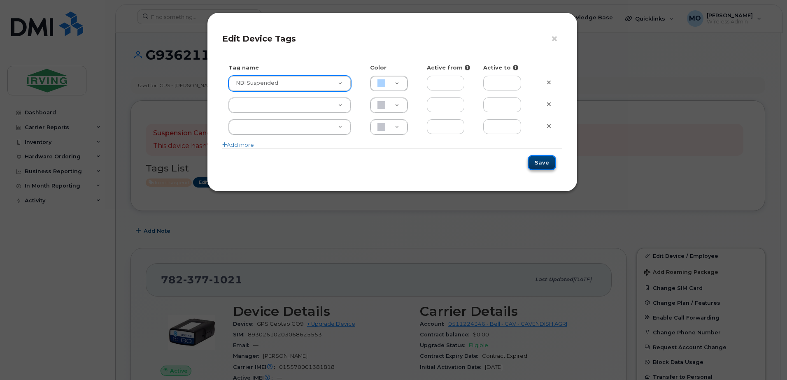
click at [552, 163] on button "Save" at bounding box center [541, 162] width 28 height 15
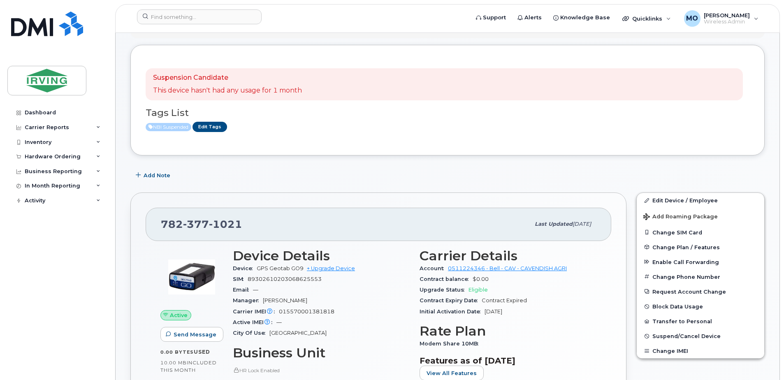
scroll to position [41, 0]
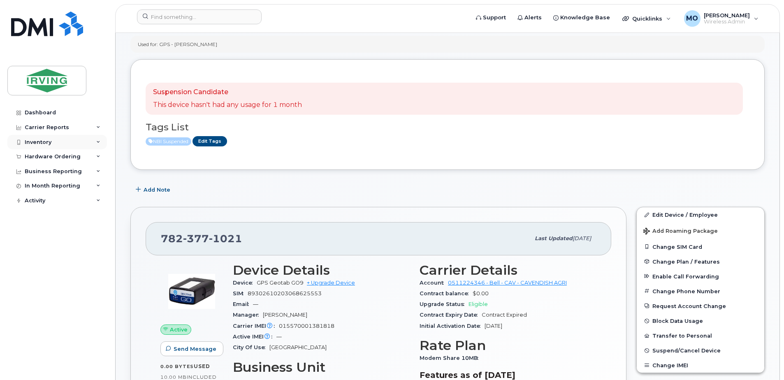
click at [44, 142] on div "Inventory" at bounding box center [38, 142] width 27 height 7
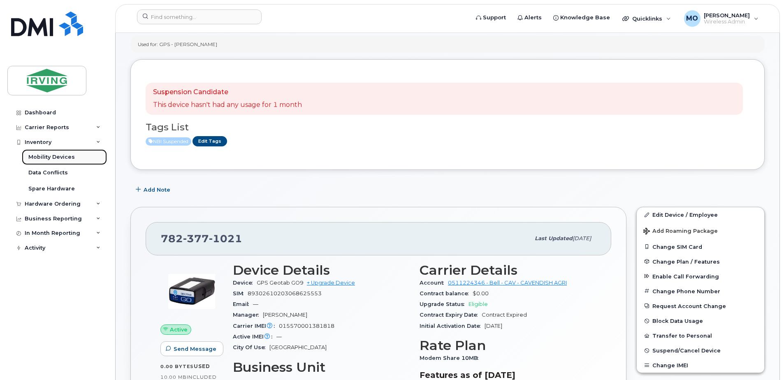
click at [66, 158] on div "Mobility Devices" at bounding box center [51, 156] width 46 height 7
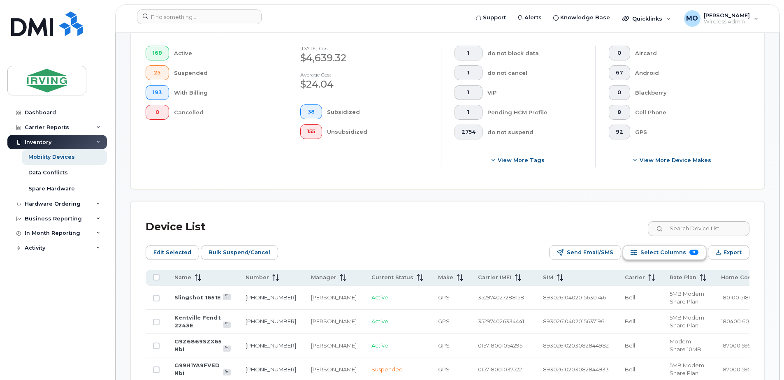
scroll to position [247, 0]
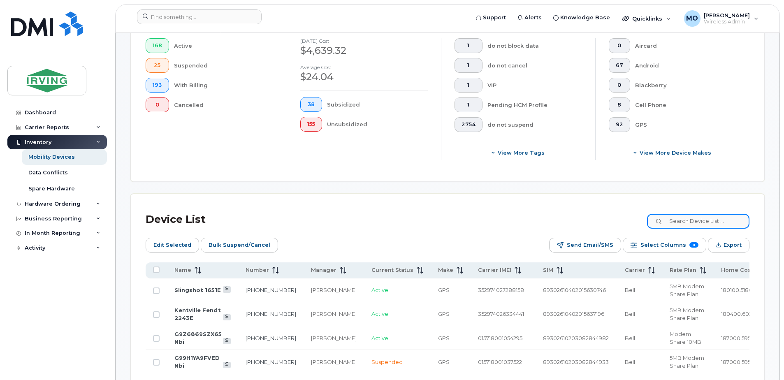
click at [704, 215] on input at bounding box center [698, 221] width 102 height 15
paste input "7823770604"
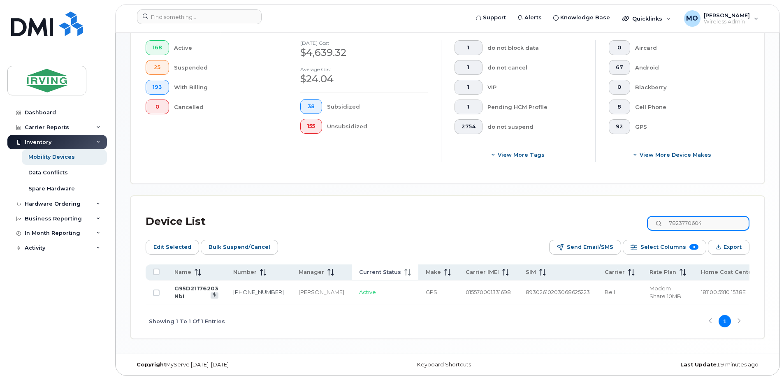
scroll to position [245, 0]
type input "7823770604"
click at [250, 291] on link "782-377-0604" at bounding box center [258, 292] width 51 height 7
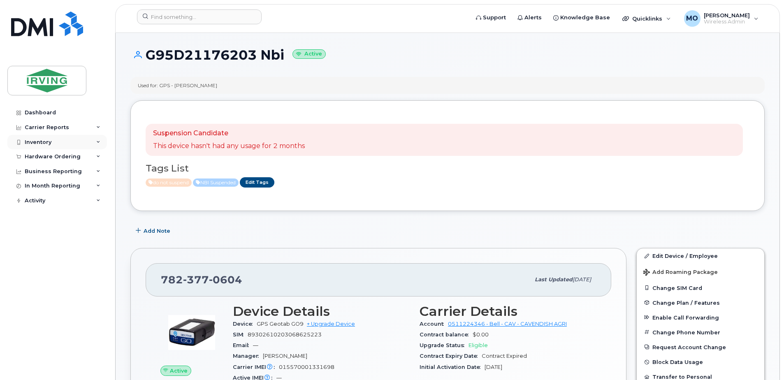
click at [49, 144] on div "Inventory" at bounding box center [38, 142] width 27 height 7
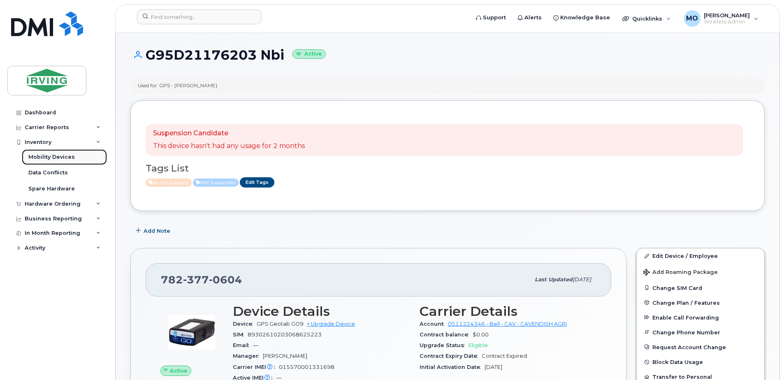
click at [57, 155] on div "Mobility Devices" at bounding box center [51, 156] width 46 height 7
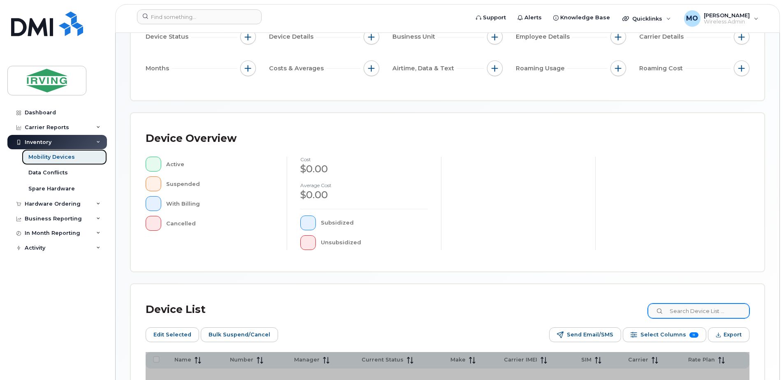
scroll to position [123, 0]
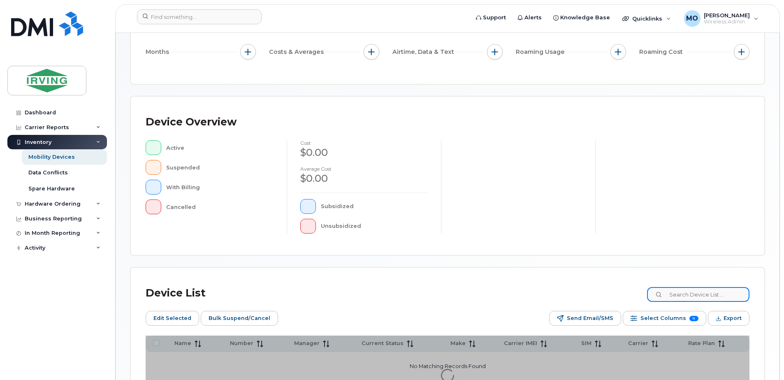
click at [699, 294] on input at bounding box center [698, 294] width 102 height 15
paste input "7823771021"
type input "7823771021"
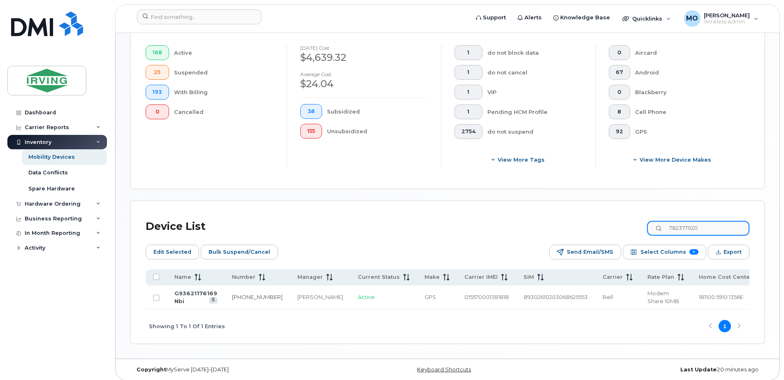
scroll to position [245, 0]
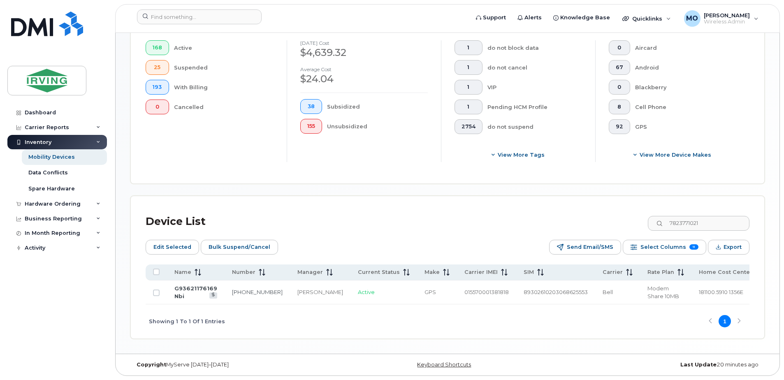
click at [224, 289] on td "G93621176169 Nbi" at bounding box center [196, 293] width 58 height 24
click at [250, 294] on td "782-377-1021" at bounding box center [257, 293] width 65 height 24
click at [250, 291] on link "782-377-1021" at bounding box center [257, 292] width 51 height 7
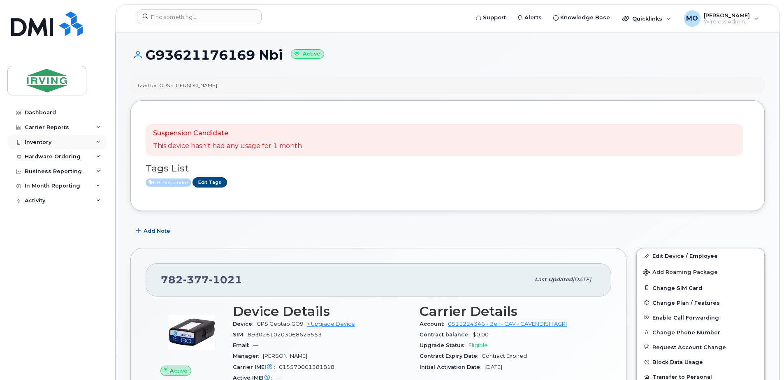
click at [32, 140] on div "Inventory" at bounding box center [38, 142] width 27 height 7
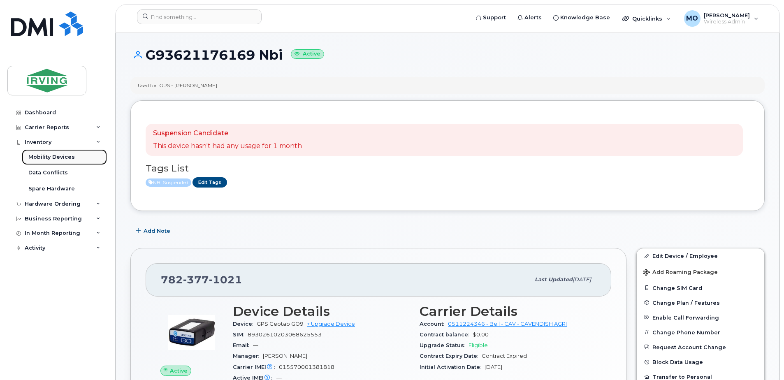
click at [55, 154] on div "Mobility Devices" at bounding box center [51, 156] width 46 height 7
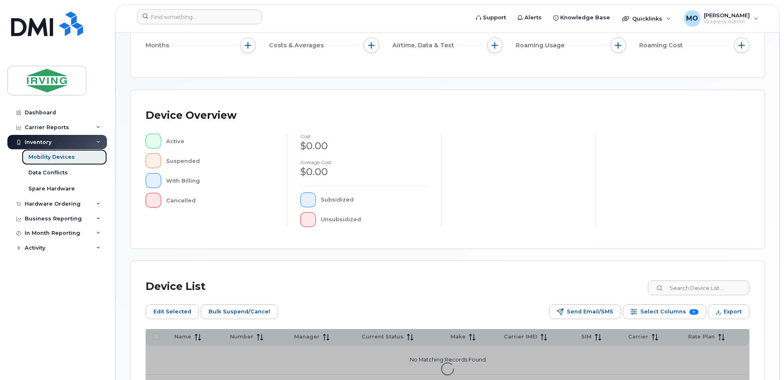
scroll to position [165, 0]
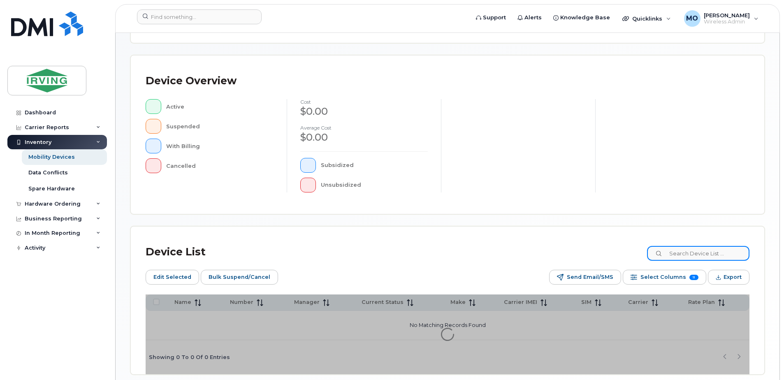
click at [685, 249] on input at bounding box center [698, 253] width 102 height 15
paste input "7823773781"
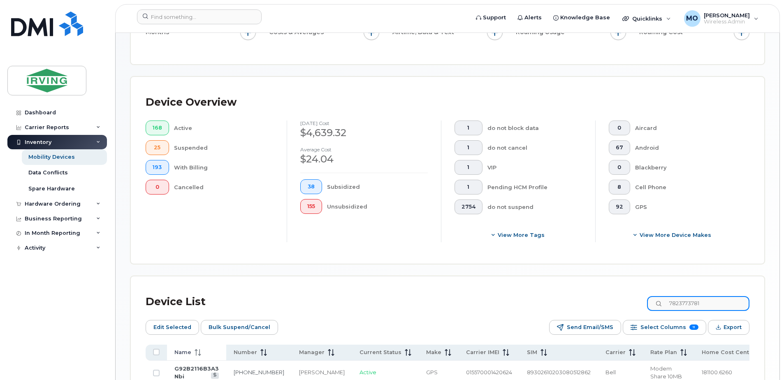
scroll to position [186, 0]
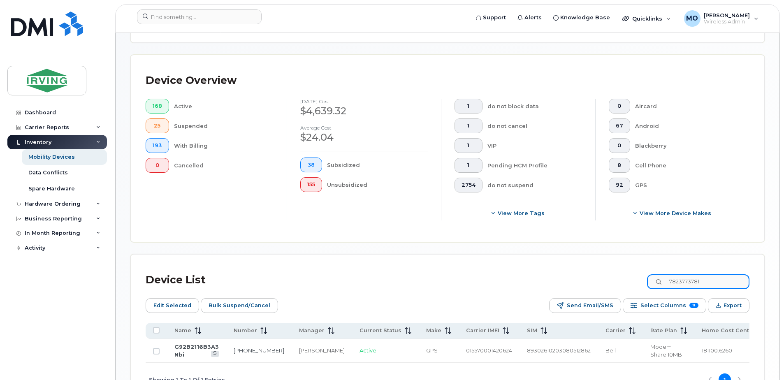
type input "7823773781"
click at [246, 350] on td "782-377-3781" at bounding box center [258, 351] width 65 height 24
click at [248, 349] on link "782-377-3781" at bounding box center [259, 350] width 51 height 7
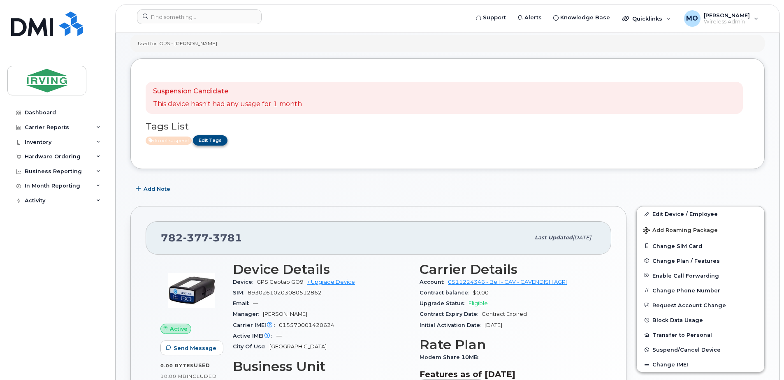
scroll to position [41, 0]
click at [213, 140] on link "Edit Tags" at bounding box center [210, 141] width 35 height 10
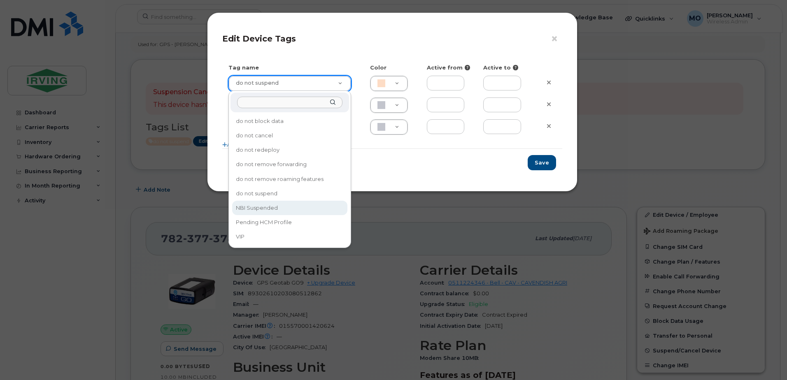
type input "NBI Suspended"
type input "ABD3FF"
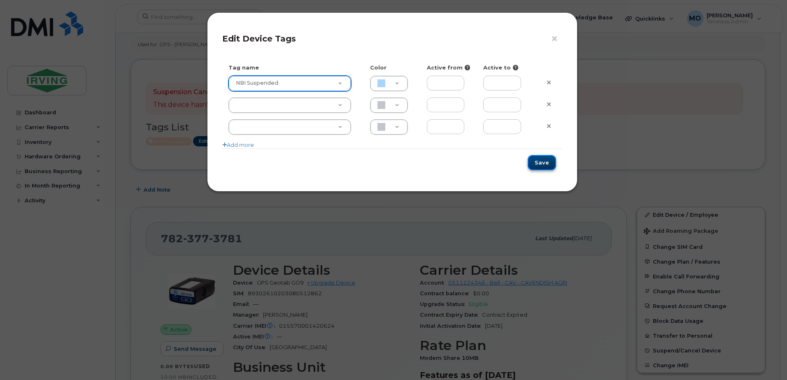
click at [550, 162] on button "Save" at bounding box center [541, 162] width 28 height 15
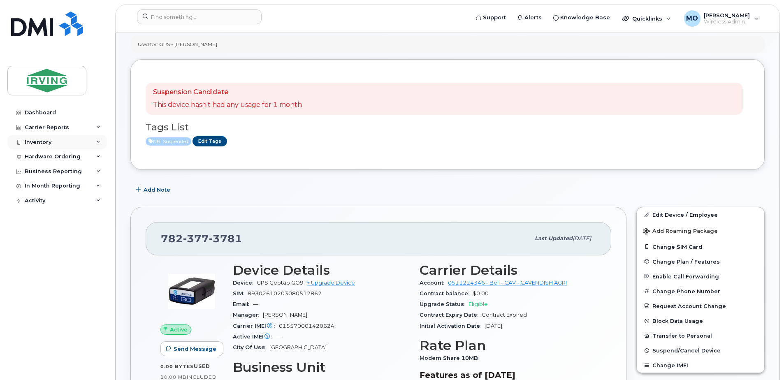
click at [36, 141] on div "Inventory" at bounding box center [38, 142] width 27 height 7
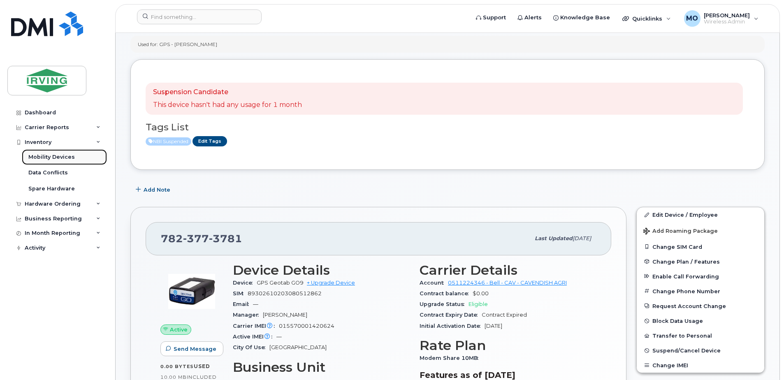
click at [58, 157] on div "Mobility Devices" at bounding box center [51, 156] width 46 height 7
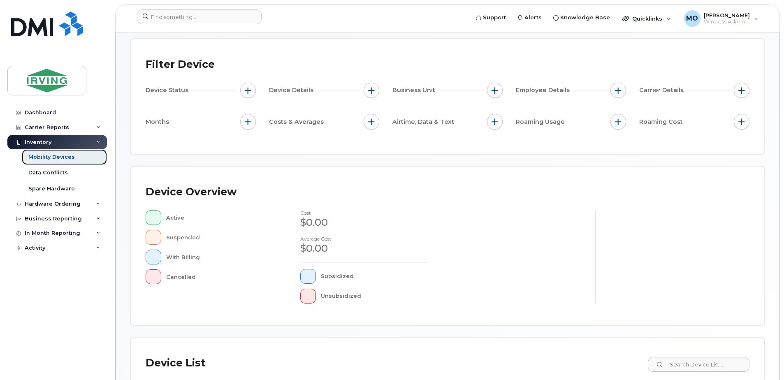
scroll to position [123, 0]
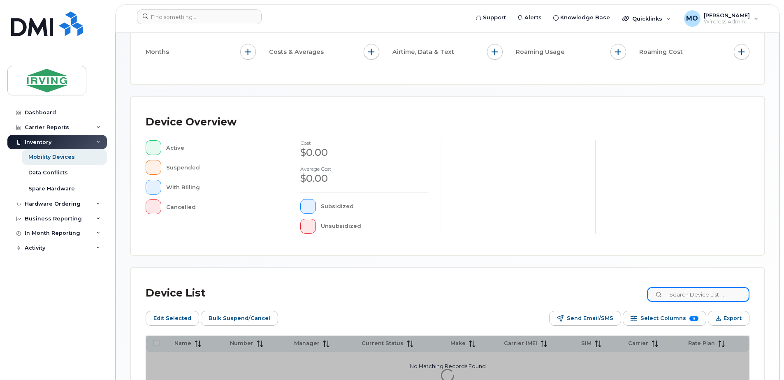
click at [687, 296] on input at bounding box center [698, 294] width 102 height 15
paste input "7823772054"
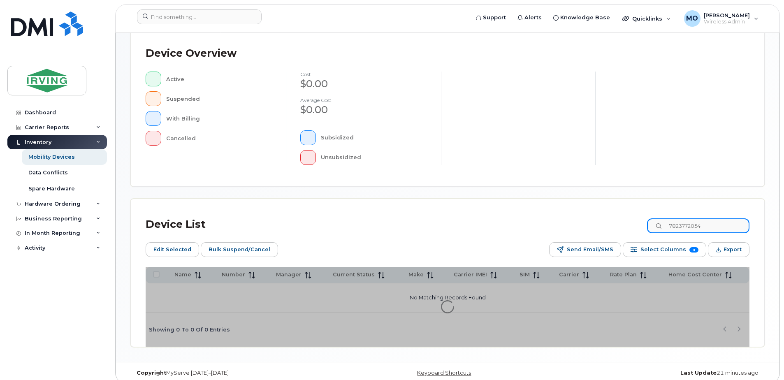
scroll to position [200, 0]
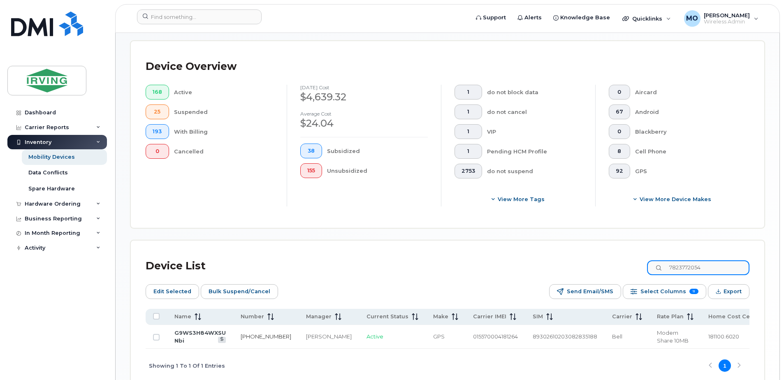
type input "7823772054"
click at [251, 335] on link "782-377-2054" at bounding box center [266, 336] width 51 height 7
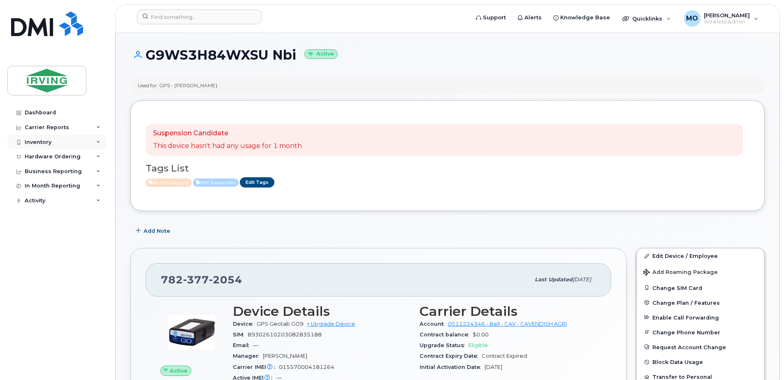
click at [49, 140] on div "Inventory" at bounding box center [38, 142] width 27 height 7
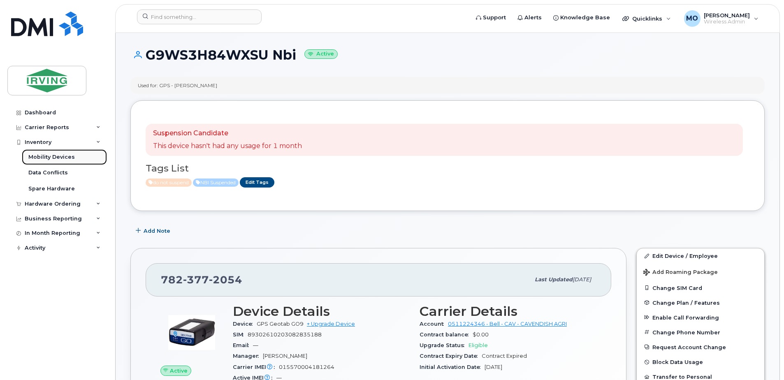
click at [71, 154] on div "Mobility Devices" at bounding box center [51, 156] width 46 height 7
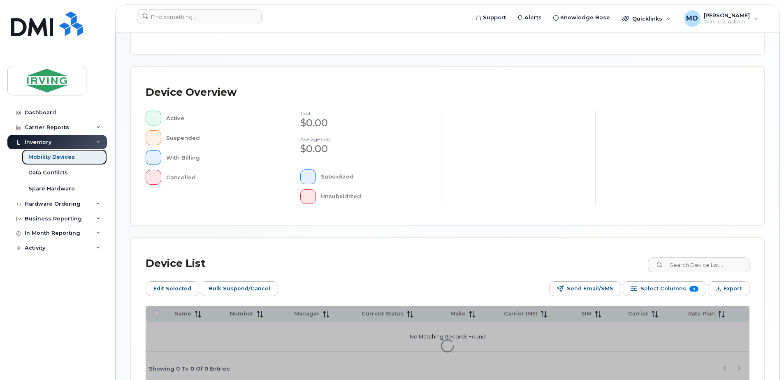
scroll to position [165, 0]
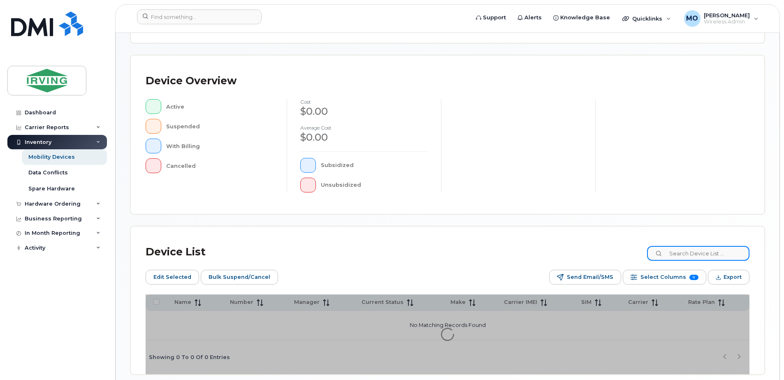
click at [710, 252] on input at bounding box center [698, 253] width 102 height 15
paste input "7823774008"
type input "7823774008"
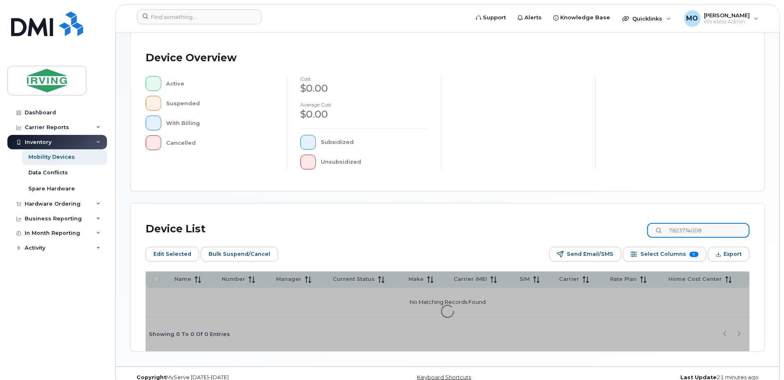
scroll to position [200, 0]
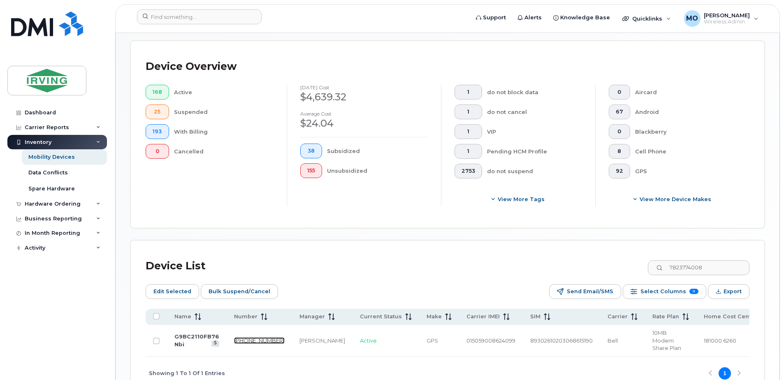
click at [247, 338] on link "782-377-4008" at bounding box center [259, 340] width 51 height 7
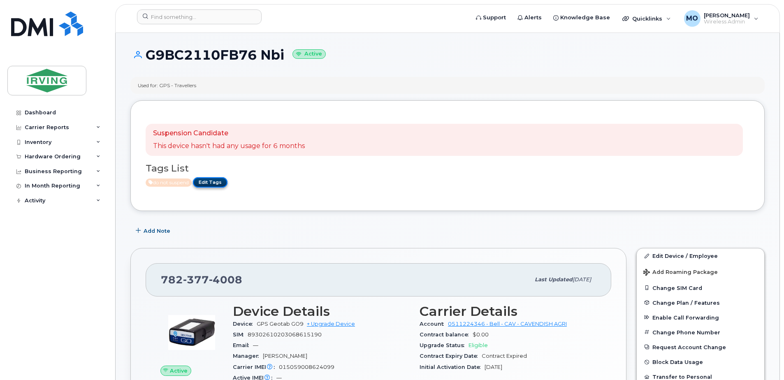
click at [219, 182] on link "Edit Tags" at bounding box center [210, 182] width 35 height 10
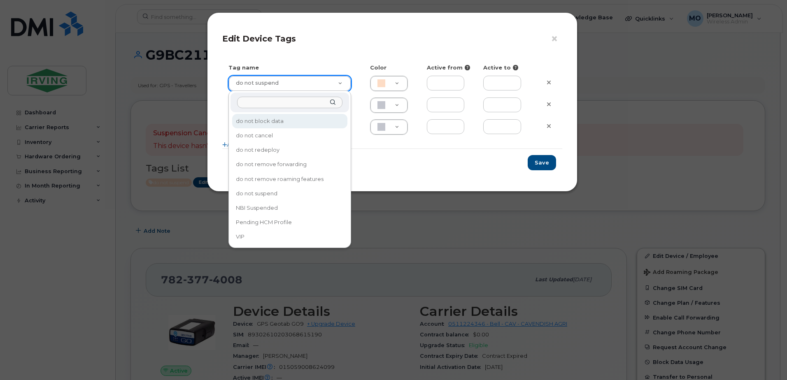
drag, startPoint x: 279, startPoint y: 83, endPoint x: 279, endPoint y: 89, distance: 6.6
type input "NBI Suspended"
type input "ABD3FF"
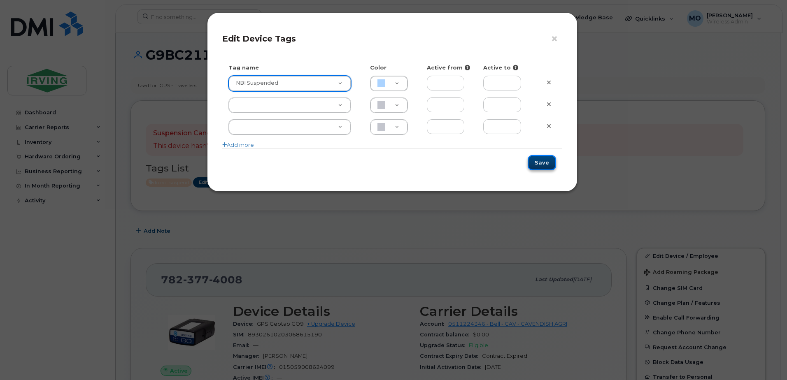
click at [546, 162] on button "Save" at bounding box center [541, 162] width 28 height 15
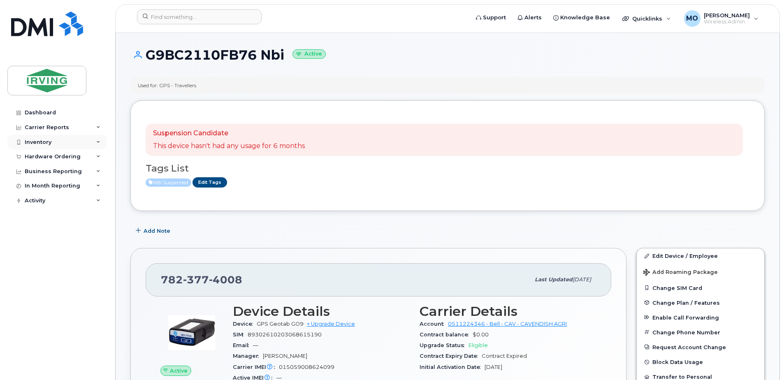
click at [46, 142] on div "Inventory" at bounding box center [38, 142] width 27 height 7
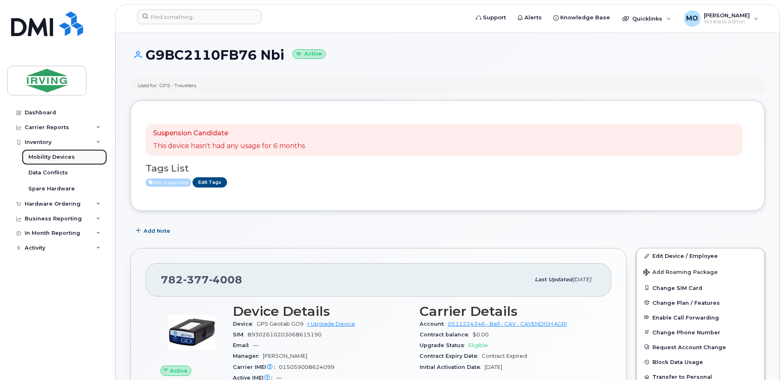
click at [72, 156] on div "Mobility Devices" at bounding box center [51, 156] width 46 height 7
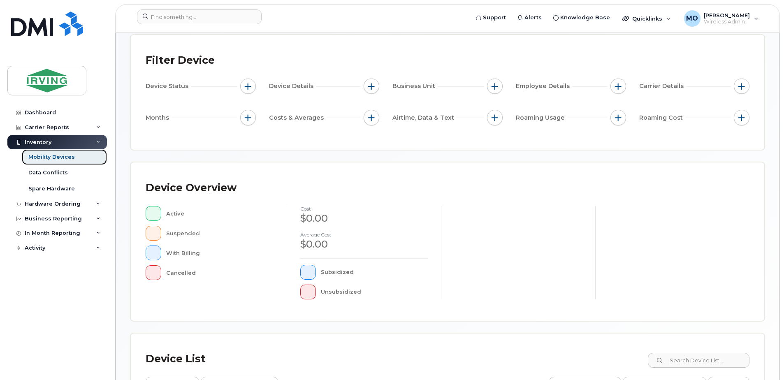
scroll to position [165, 0]
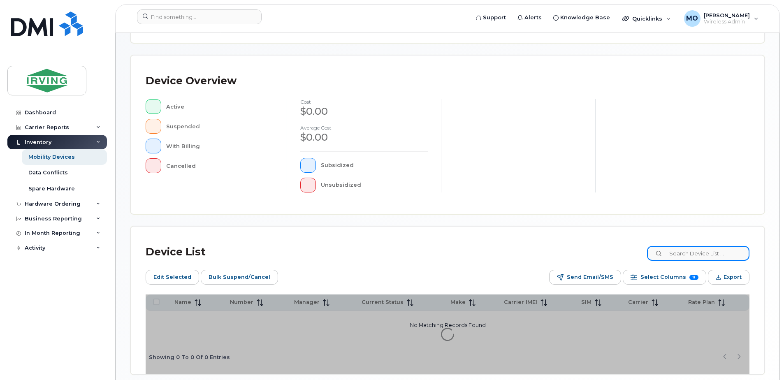
click at [682, 254] on input at bounding box center [698, 253] width 102 height 15
paste input "7823774014"
type input "7823774014"
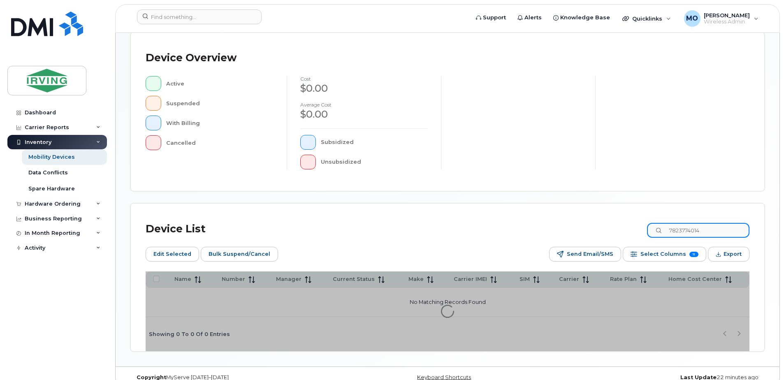
scroll to position [200, 0]
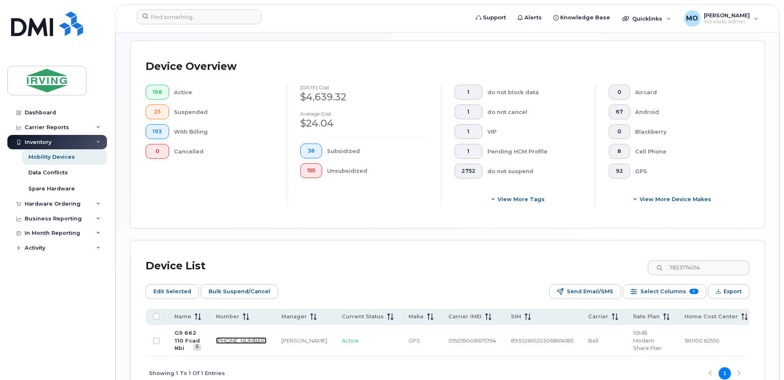
click at [238, 337] on link "782-377-4014" at bounding box center [241, 340] width 51 height 7
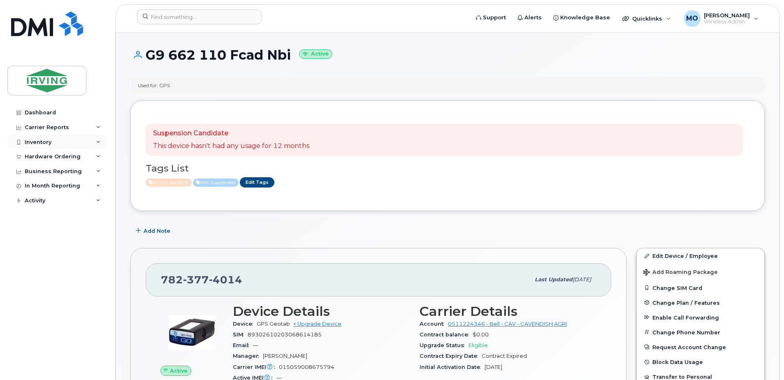
click at [49, 141] on div "Inventory" at bounding box center [38, 142] width 27 height 7
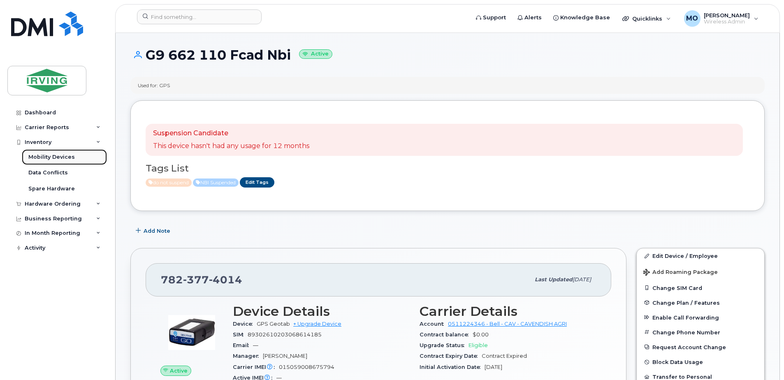
click at [56, 155] on div "Mobility Devices" at bounding box center [51, 156] width 46 height 7
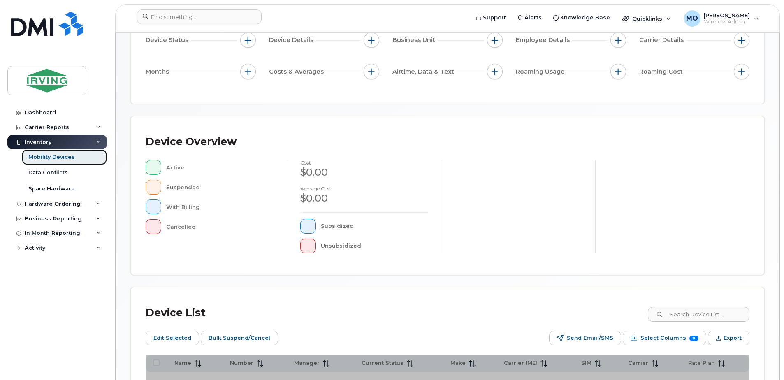
scroll to position [165, 0]
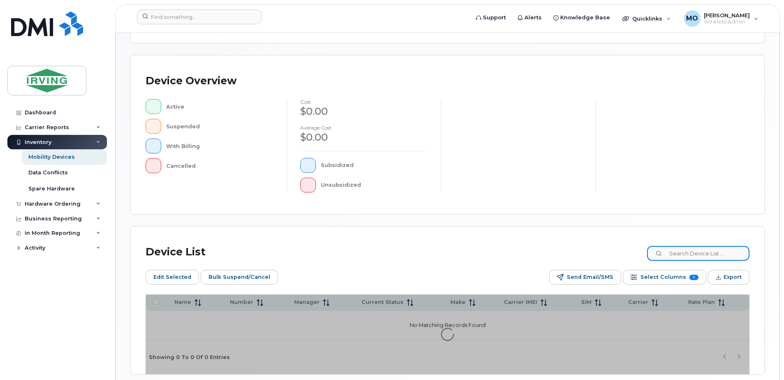
click at [701, 254] on input at bounding box center [698, 253] width 102 height 15
paste input "7823772193"
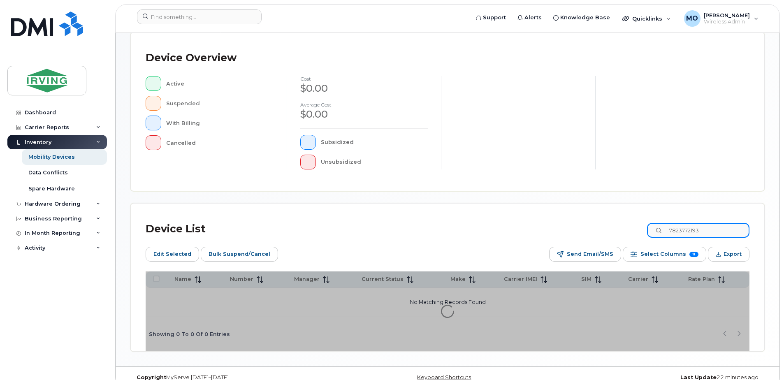
scroll to position [200, 0]
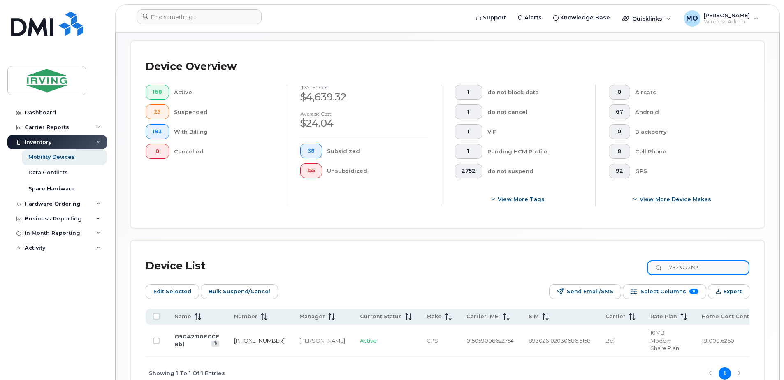
type input "7823772193"
click at [247, 337] on link "782-377-2193" at bounding box center [259, 340] width 51 height 7
